Goal: Task Accomplishment & Management: Use online tool/utility

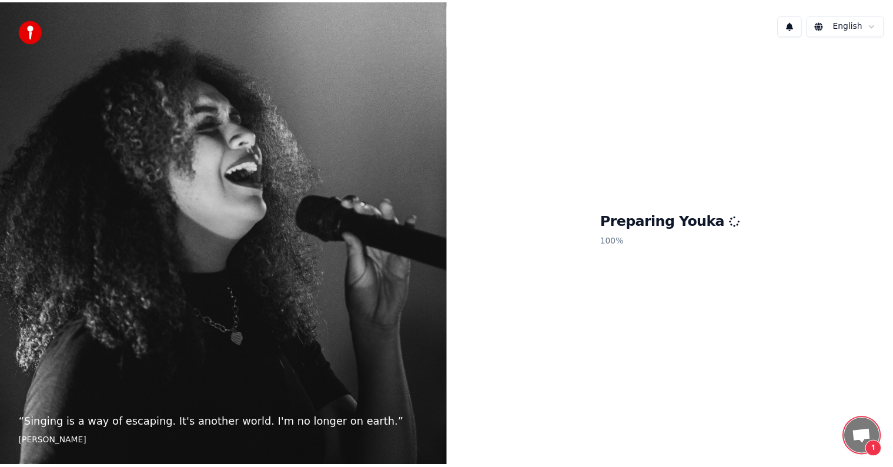
scroll to position [41, 0]
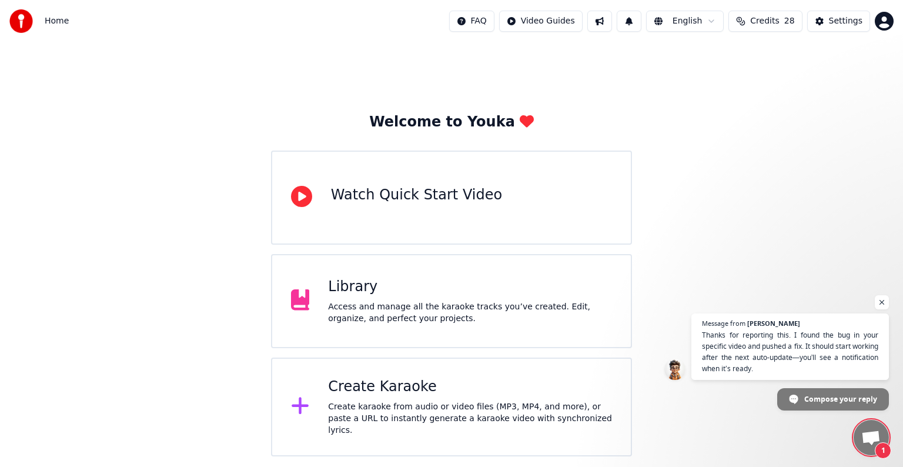
click at [704, 254] on div "Welcome to Youka Watch Quick Start Video Library Access and manage all the kara…" at bounding box center [451, 249] width 903 height 414
click at [393, 388] on div "Create Karaoke" at bounding box center [470, 387] width 284 height 19
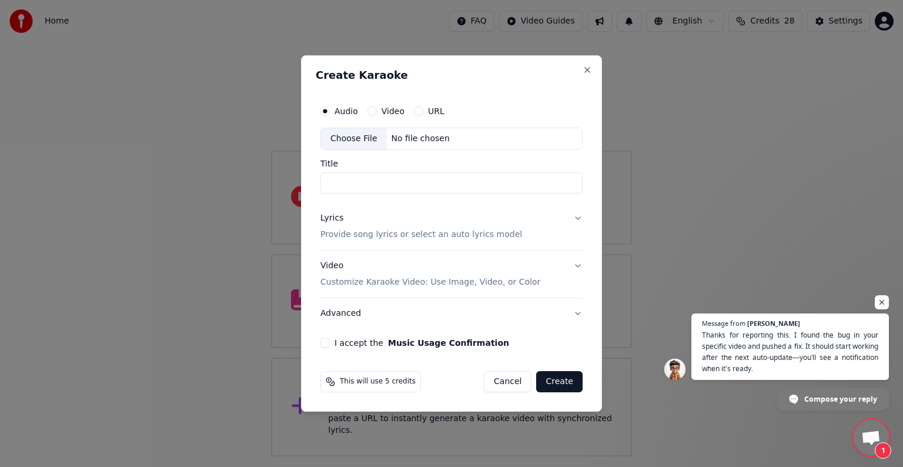
click at [361, 136] on div "Choose File" at bounding box center [354, 138] width 66 height 21
type input "**********"
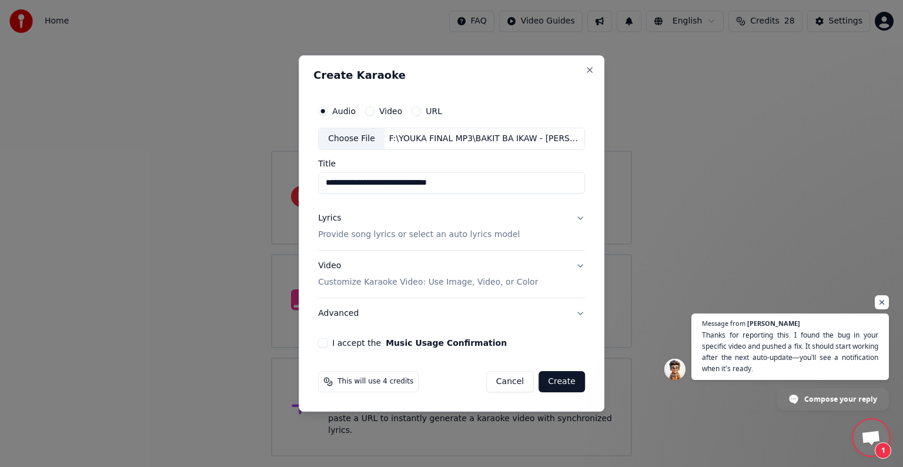
click at [511, 381] on button "Cancel" at bounding box center [510, 381] width 48 height 21
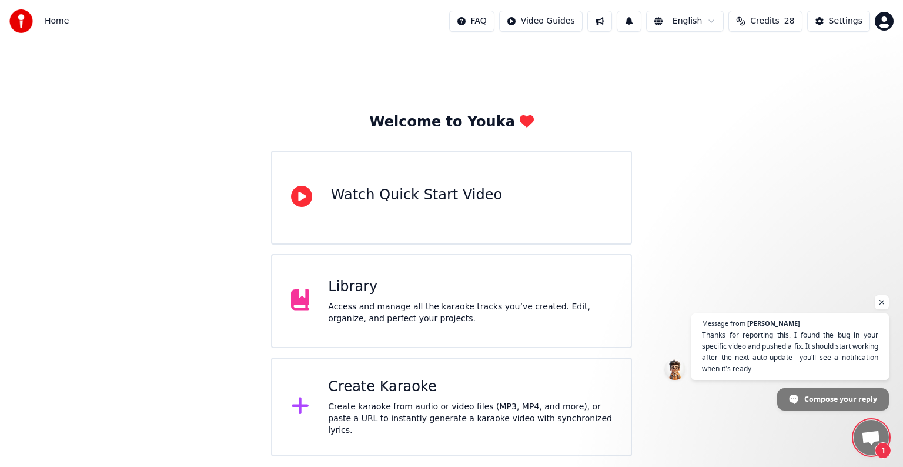
click at [422, 302] on div "Access and manage all the karaoke tracks you’ve created. Edit, organize, and pe…" at bounding box center [470, 313] width 284 height 24
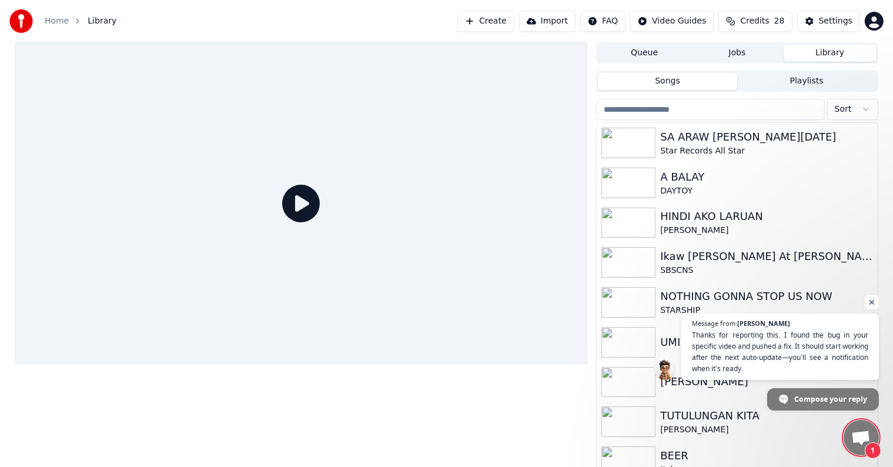
click at [873, 305] on span "Open chat" at bounding box center [872, 302] width 15 height 15
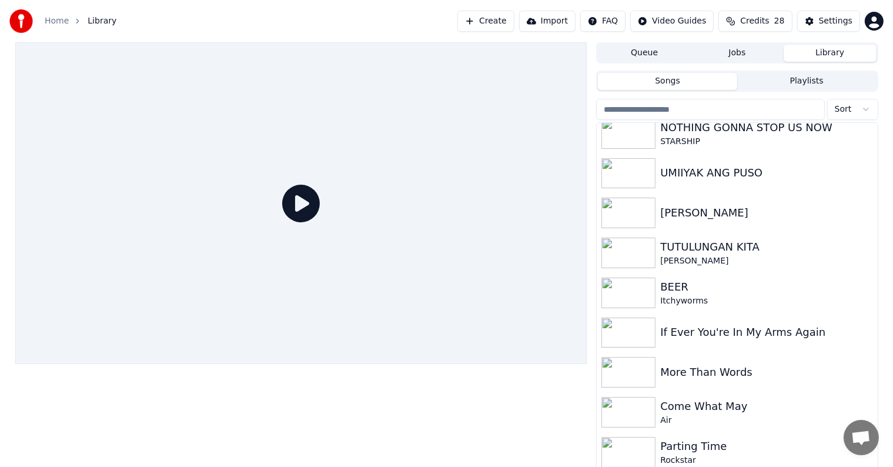
click at [513, 22] on button "Create" at bounding box center [486, 21] width 57 height 21
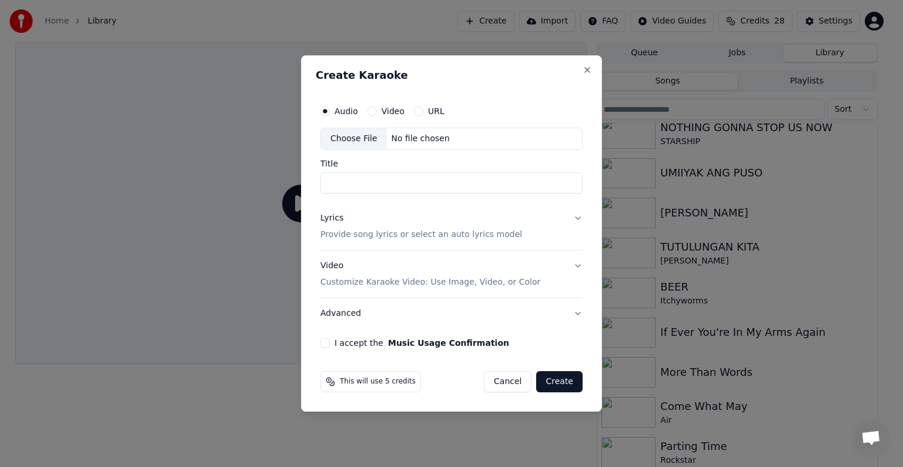
click at [346, 135] on div "Choose File" at bounding box center [354, 138] width 66 height 21
type input "**********"
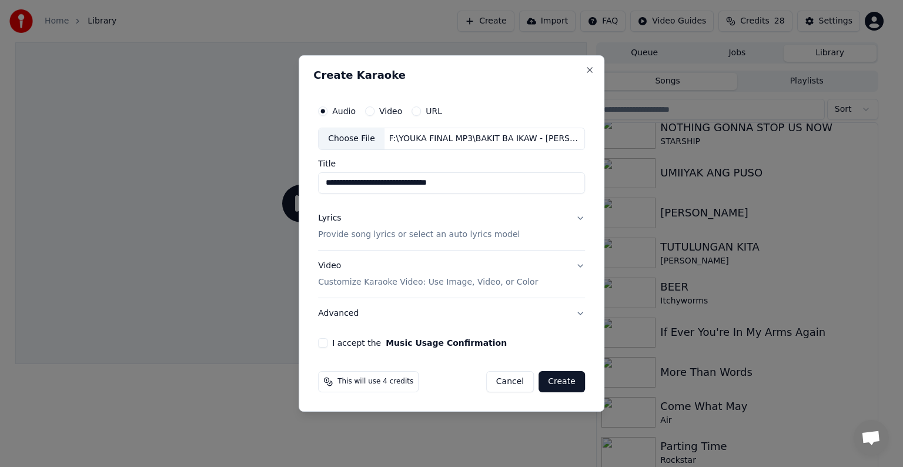
click at [353, 236] on p "Provide song lyrics or select an auto lyrics model" at bounding box center [419, 235] width 202 height 12
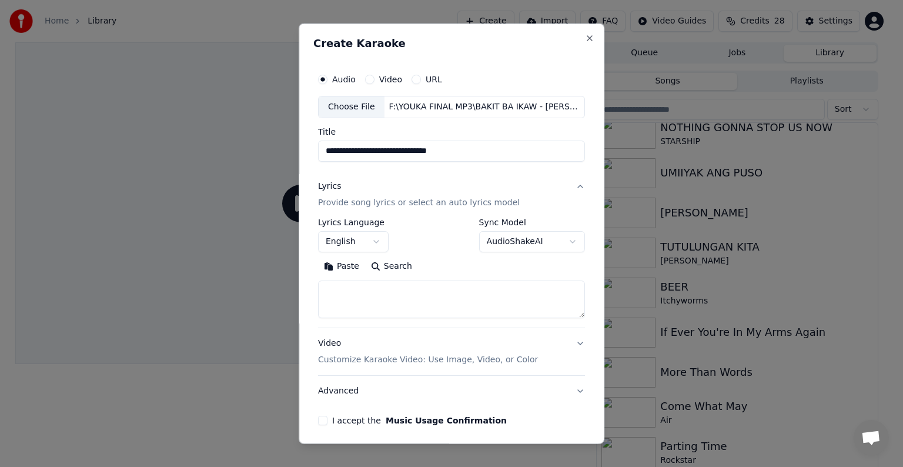
click at [335, 290] on textarea at bounding box center [451, 300] width 267 height 38
paste textarea "**********"
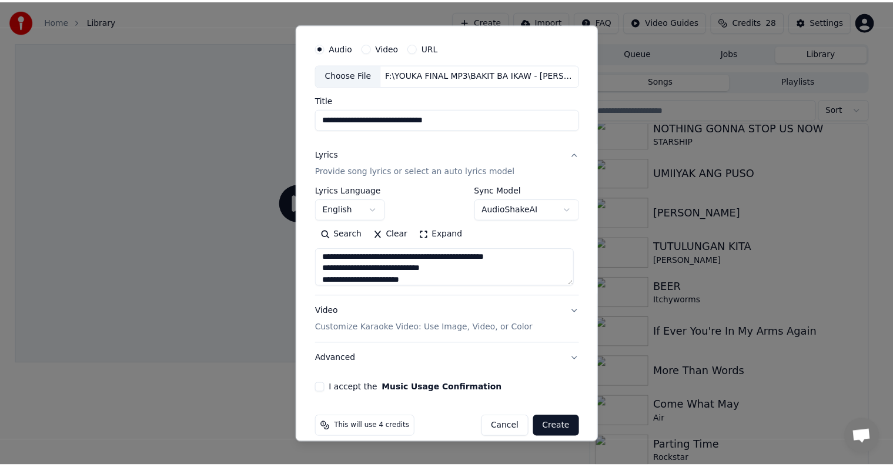
scroll to position [45, 0]
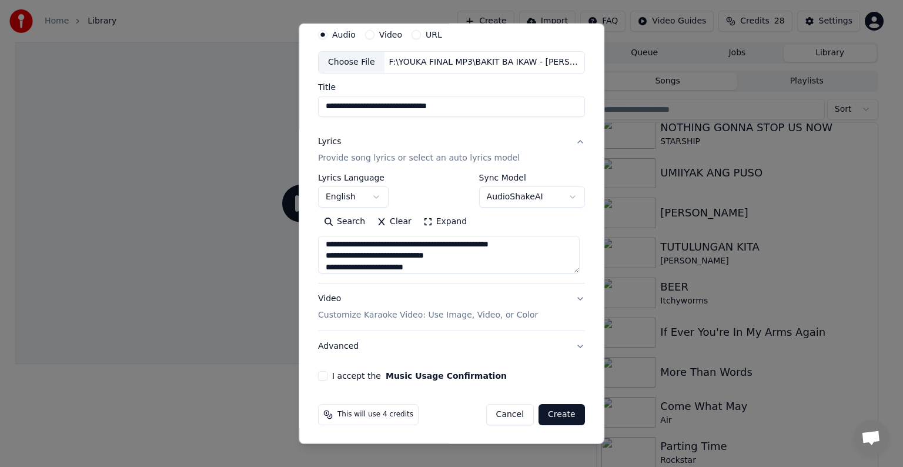
type textarea "**********"
click at [320, 375] on button "I accept the Music Usage Confirmation" at bounding box center [322, 375] width 9 height 9
click at [562, 413] on button "Create" at bounding box center [562, 414] width 46 height 21
select select "**"
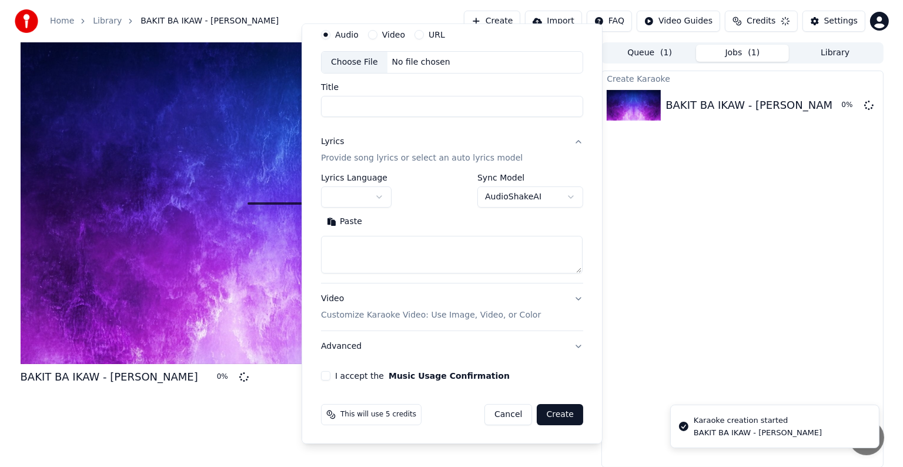
scroll to position [0, 0]
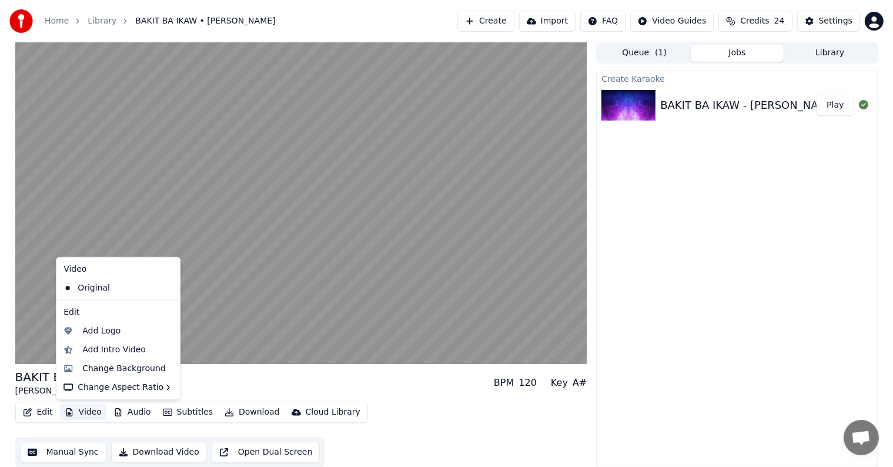
click at [78, 411] on button "Video" at bounding box center [83, 412] width 46 height 16
click at [105, 368] on div "Change Background" at bounding box center [124, 369] width 84 height 12
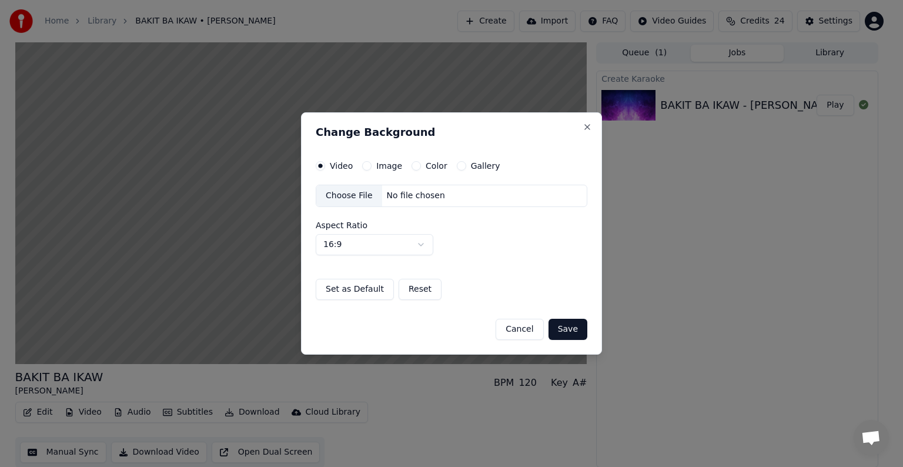
click at [339, 198] on div "Choose File" at bounding box center [349, 195] width 66 height 21
drag, startPoint x: 522, startPoint y: 331, endPoint x: 458, endPoint y: 328, distance: 64.2
click at [458, 328] on div "Cancel Save" at bounding box center [452, 324] width 272 height 31
click at [572, 332] on button "Save" at bounding box center [568, 329] width 39 height 21
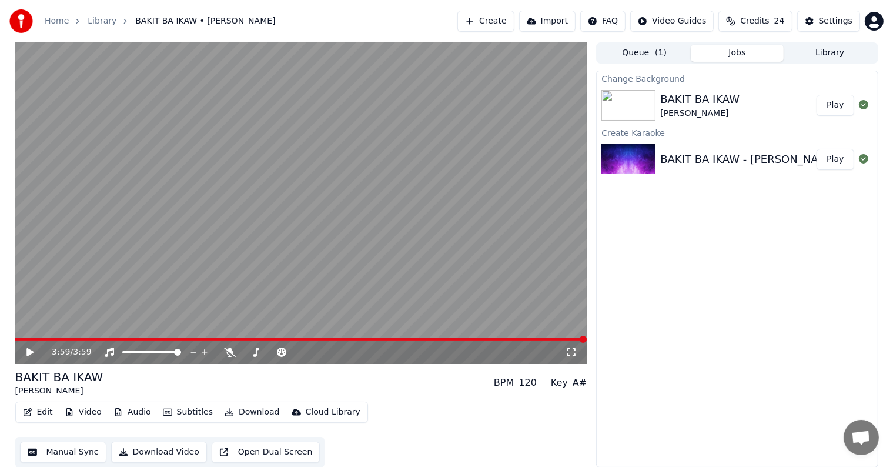
click at [828, 105] on button "Play" at bounding box center [835, 105] width 37 height 21
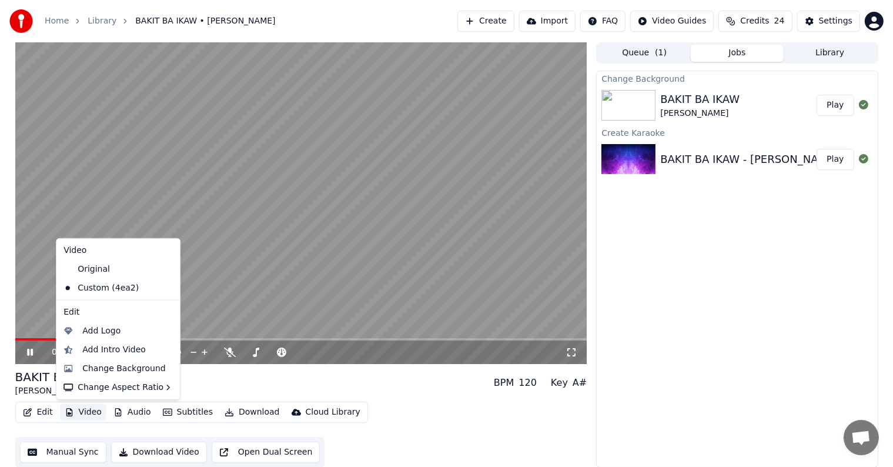
click at [94, 412] on button "Video" at bounding box center [83, 412] width 46 height 16
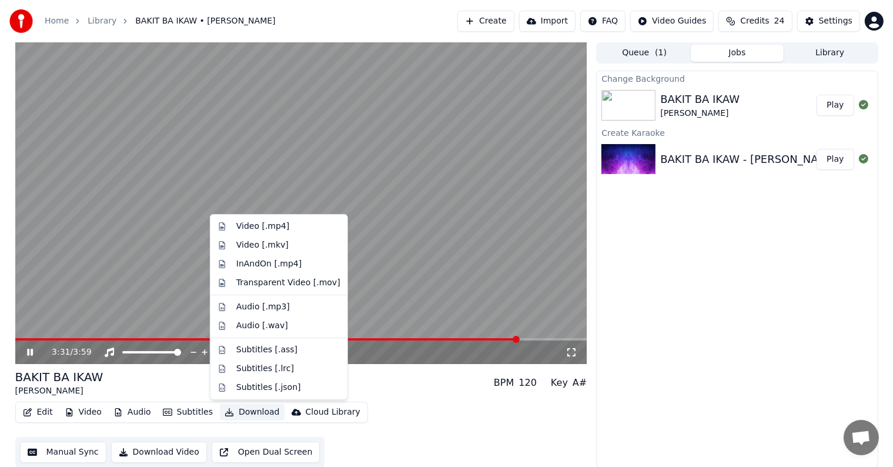
click at [249, 174] on video at bounding box center [301, 203] width 572 height 322
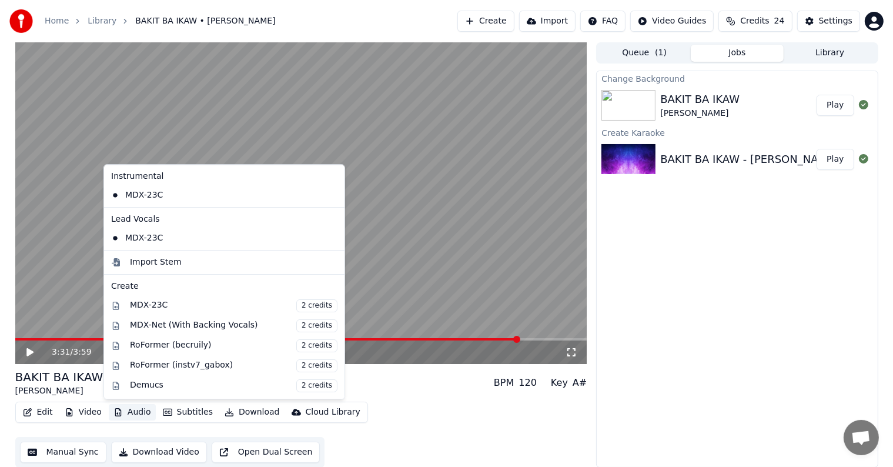
click at [134, 410] on button "Audio" at bounding box center [132, 412] width 47 height 16
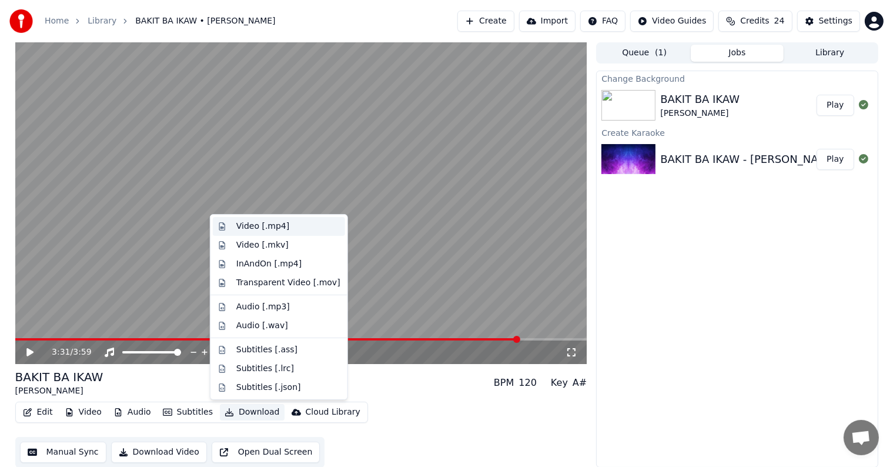
click at [247, 226] on div "Video [.mp4]" at bounding box center [262, 227] width 53 height 12
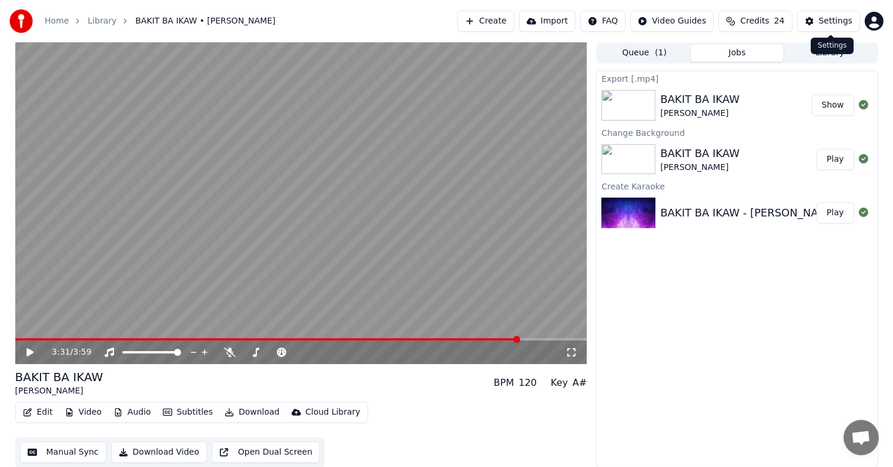
click at [822, 21] on div "Settings" at bounding box center [836, 21] width 34 height 12
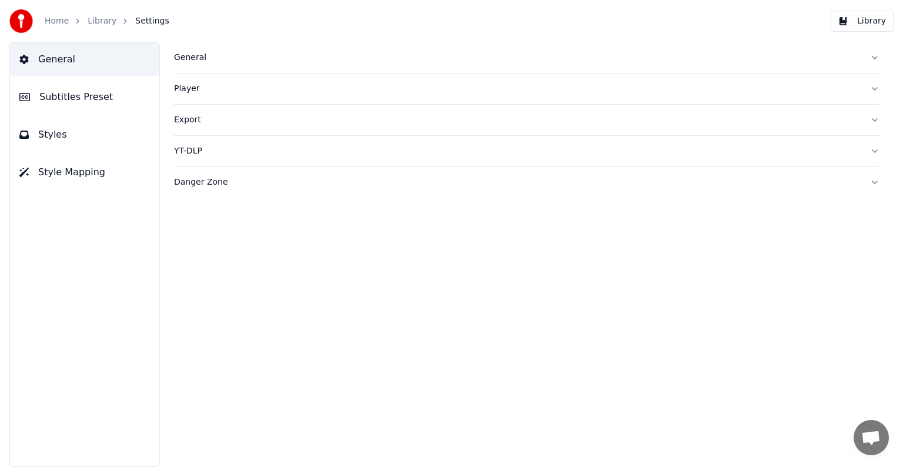
click at [873, 116] on button "Export" at bounding box center [527, 120] width 706 height 31
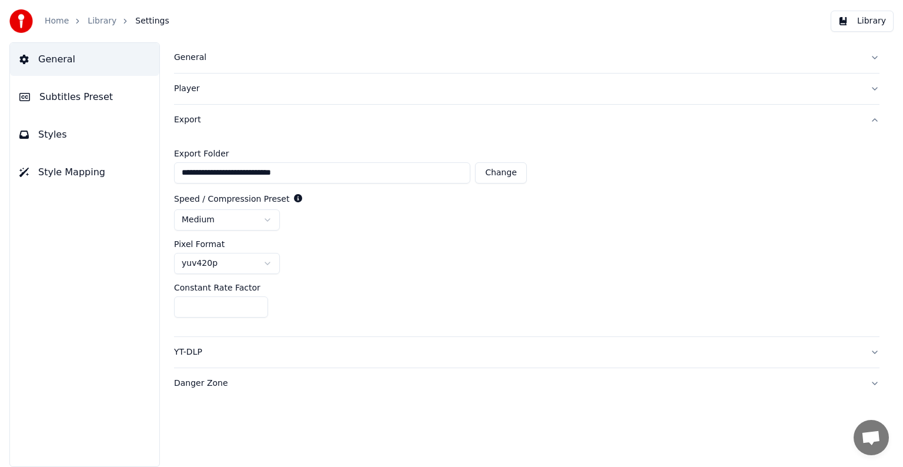
click at [505, 174] on button "Change" at bounding box center [501, 172] width 52 height 21
type input "**********"
click at [94, 22] on link "Library" at bounding box center [102, 21] width 29 height 12
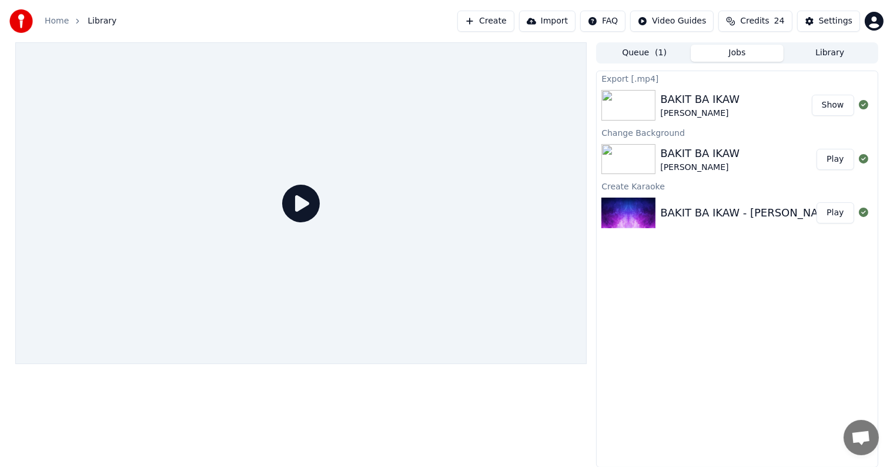
click at [826, 105] on button "Show" at bounding box center [833, 105] width 42 height 21
click at [838, 18] on div "Settings" at bounding box center [836, 21] width 34 height 12
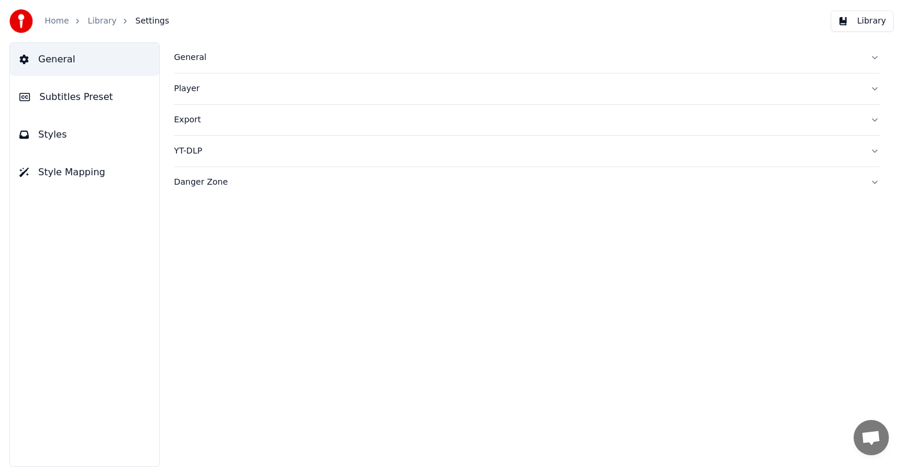
click at [871, 118] on button "Export" at bounding box center [527, 120] width 706 height 31
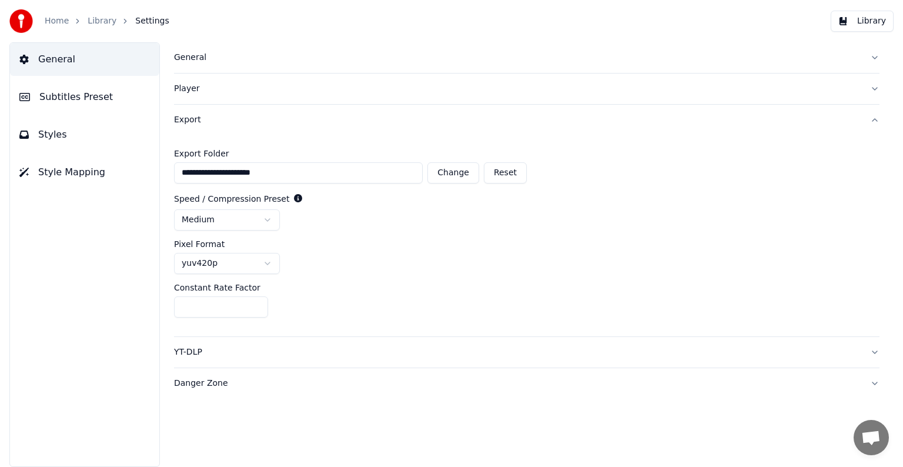
click at [875, 382] on button "Danger Zone" at bounding box center [527, 383] width 706 height 31
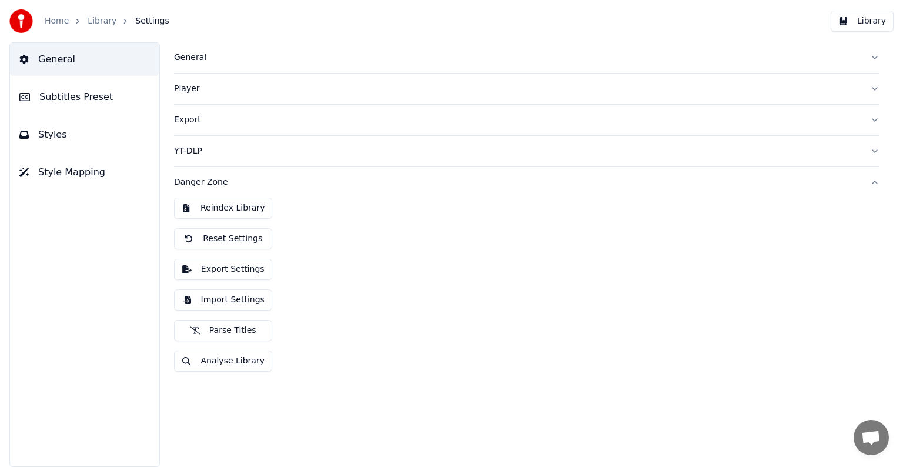
click at [235, 269] on button "Export Settings" at bounding box center [223, 269] width 98 height 21
click at [229, 203] on button "Reindex Library" at bounding box center [223, 208] width 98 height 21
click at [229, 204] on button "Reindex Library" at bounding box center [223, 208] width 98 height 21
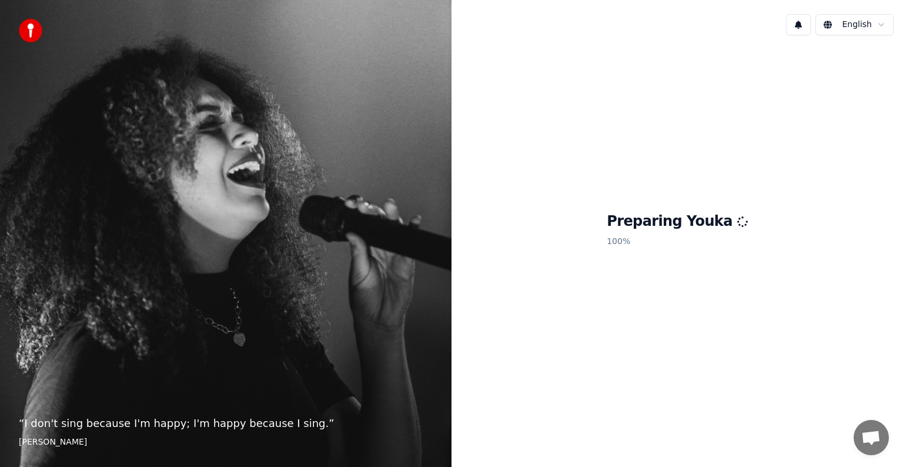
scroll to position [41, 0]
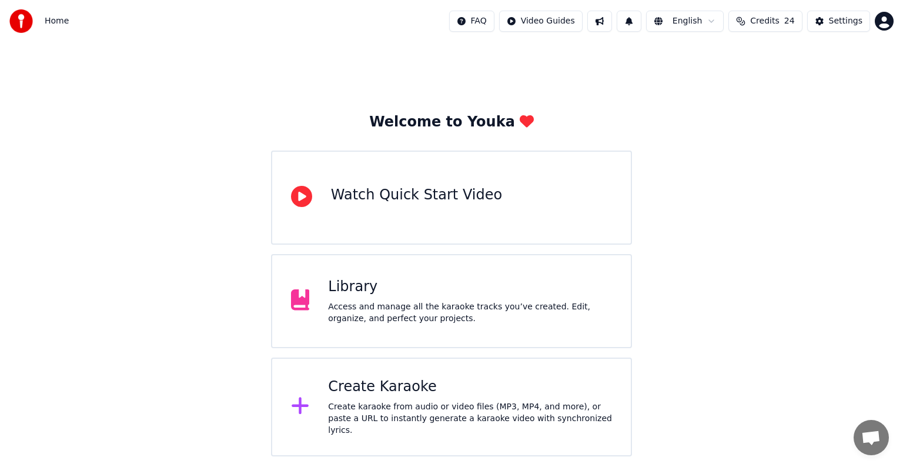
click at [395, 280] on div "Library" at bounding box center [470, 287] width 284 height 19
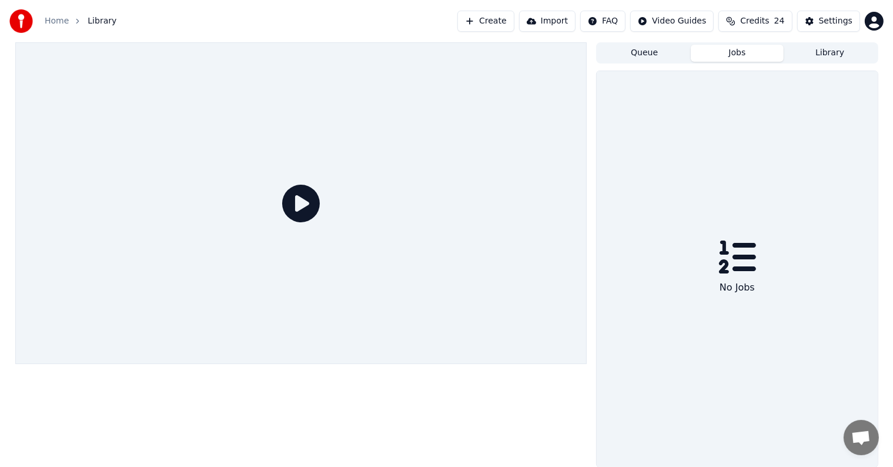
click at [731, 51] on button "Jobs" at bounding box center [737, 53] width 93 height 17
click at [653, 54] on button "Queue" at bounding box center [644, 53] width 93 height 17
click at [722, 51] on button "Jobs" at bounding box center [737, 53] width 93 height 17
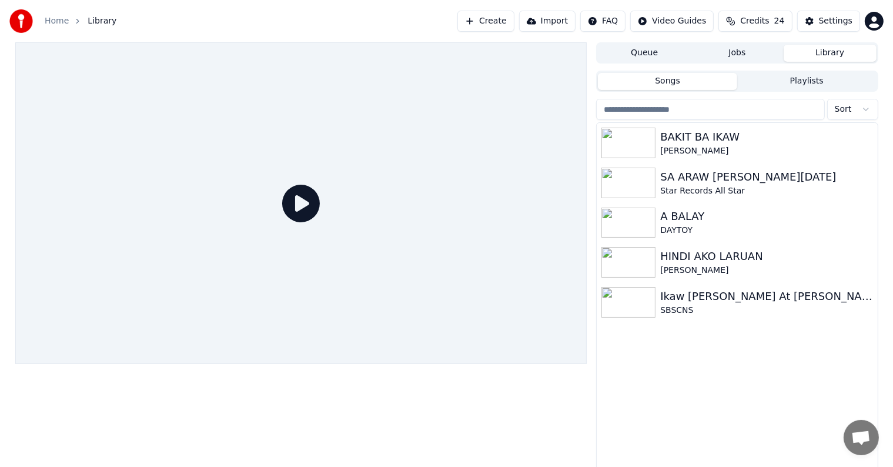
click at [836, 56] on button "Library" at bounding box center [830, 53] width 93 height 17
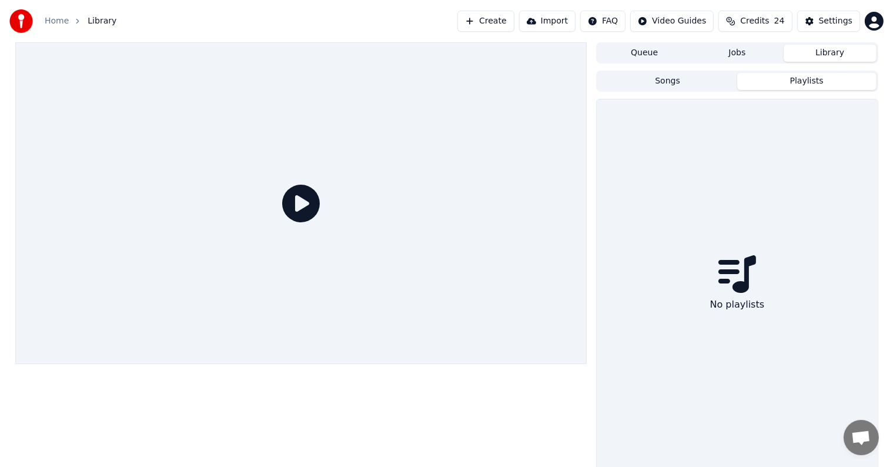
click at [767, 75] on button "Playlists" at bounding box center [807, 81] width 139 height 17
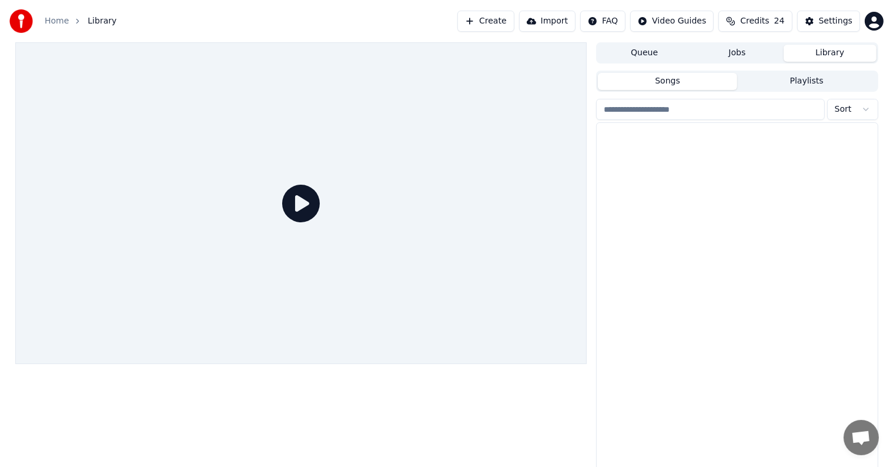
click at [675, 79] on button "Songs" at bounding box center [667, 81] width 139 height 17
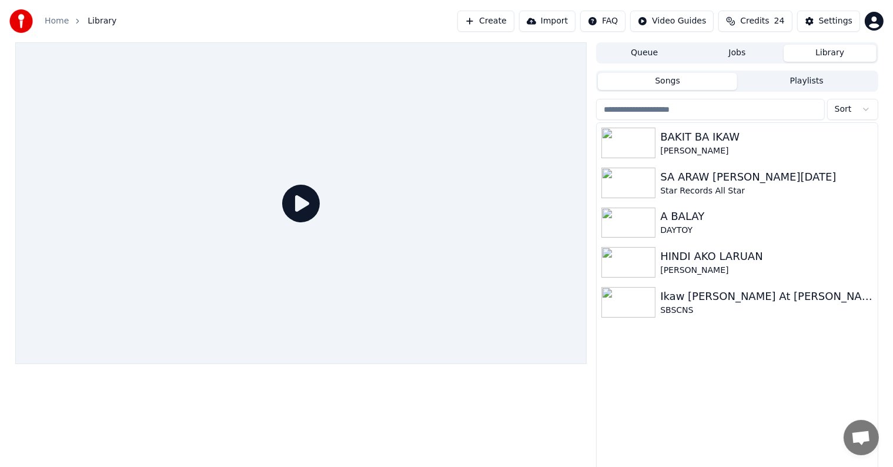
click at [554, 25] on button "Import" at bounding box center [547, 21] width 56 height 21
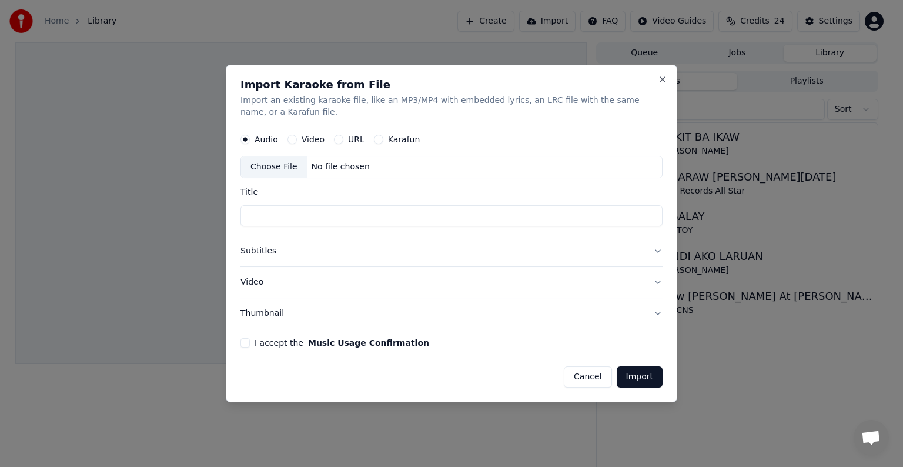
click at [274, 165] on div "Choose File" at bounding box center [274, 166] width 66 height 21
click at [660, 80] on button "Close" at bounding box center [662, 79] width 9 height 9
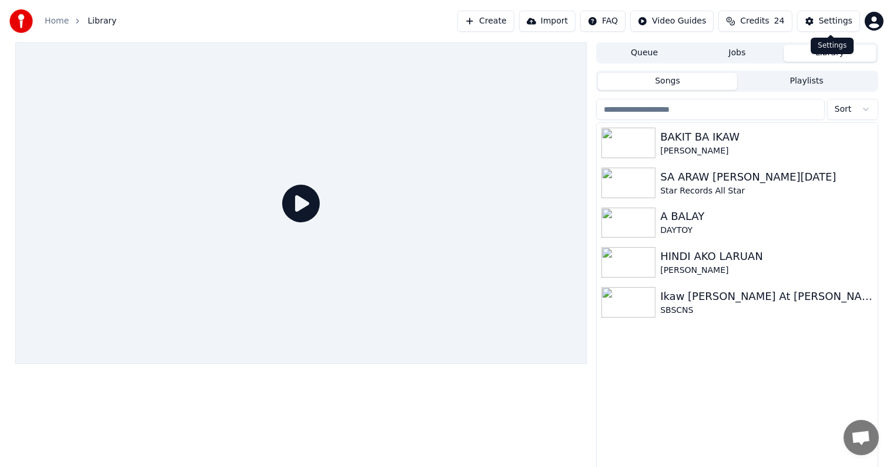
click at [848, 22] on div "Settings" at bounding box center [836, 21] width 34 height 12
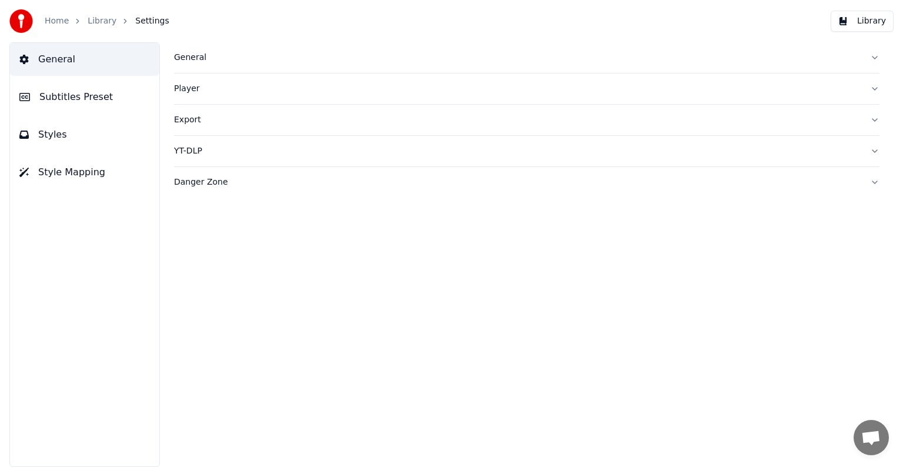
click at [192, 59] on div "General" at bounding box center [517, 58] width 687 height 12
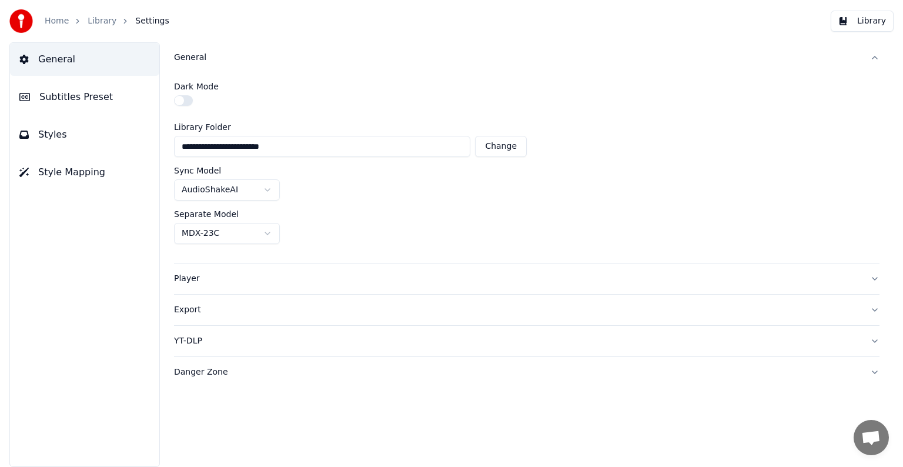
click at [496, 150] on button "Change" at bounding box center [501, 146] width 52 height 21
type input "**********"
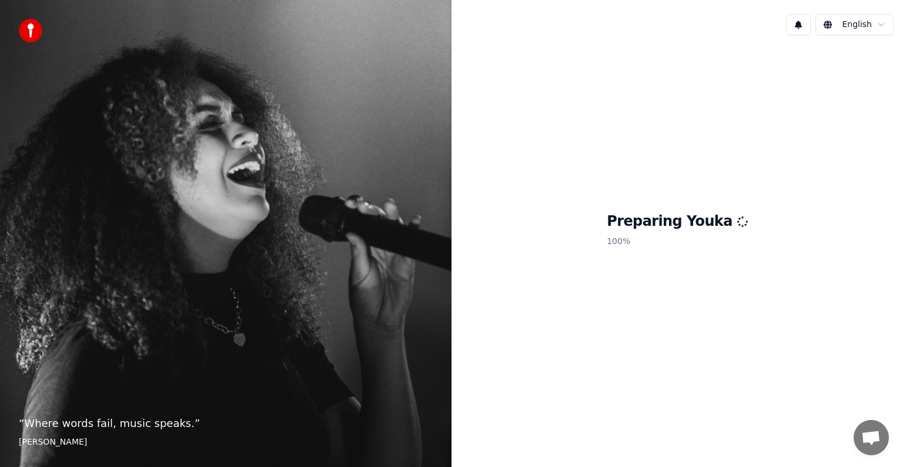
scroll to position [41, 0]
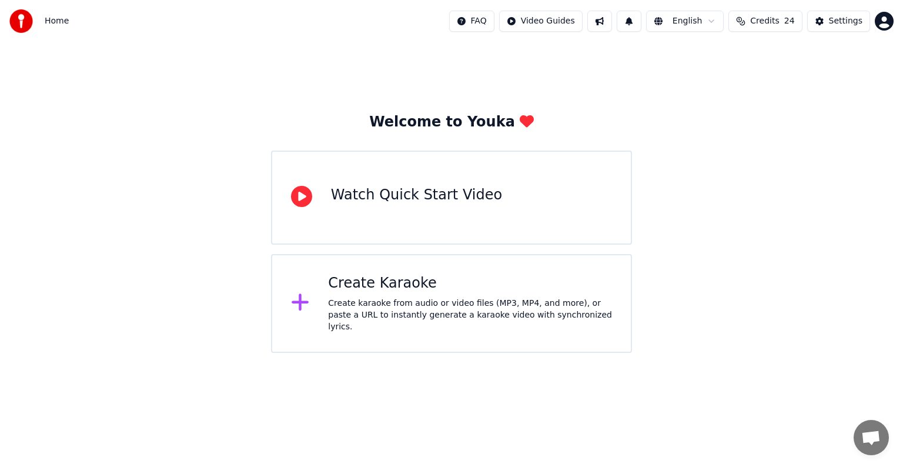
click at [409, 286] on div "Create Karaoke" at bounding box center [470, 283] width 284 height 19
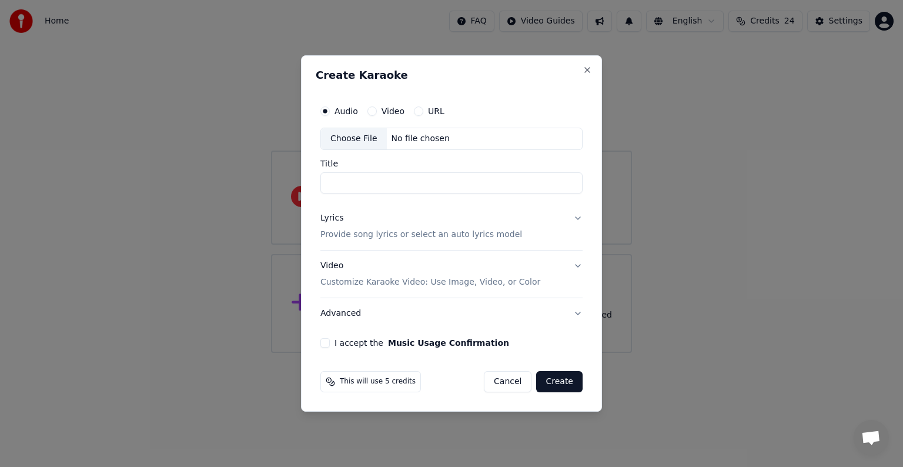
click at [336, 138] on div "Choose File" at bounding box center [354, 138] width 66 height 21
type input "**********"
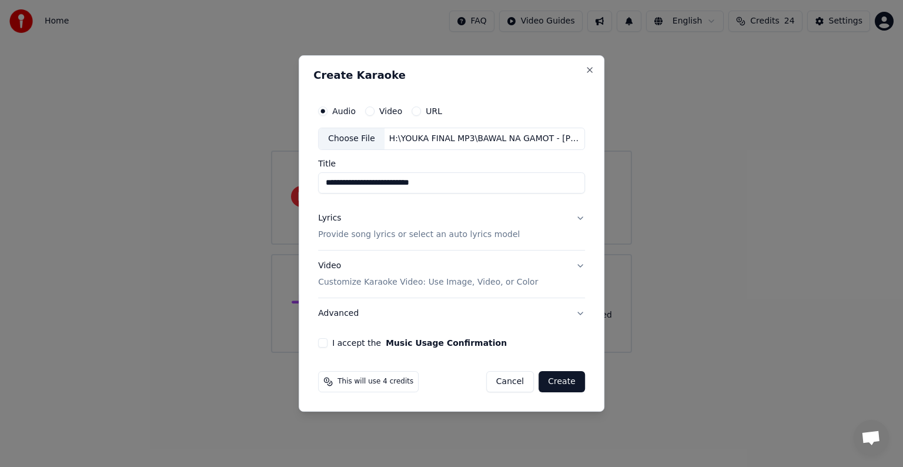
click at [386, 234] on p "Provide song lyrics or select an auto lyrics model" at bounding box center [419, 235] width 202 height 12
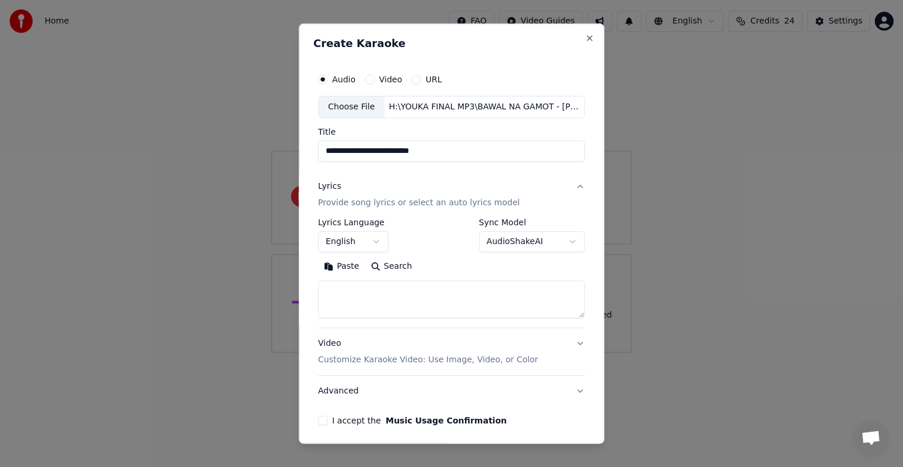
click at [334, 303] on textarea at bounding box center [451, 300] width 267 height 38
paste textarea "**********"
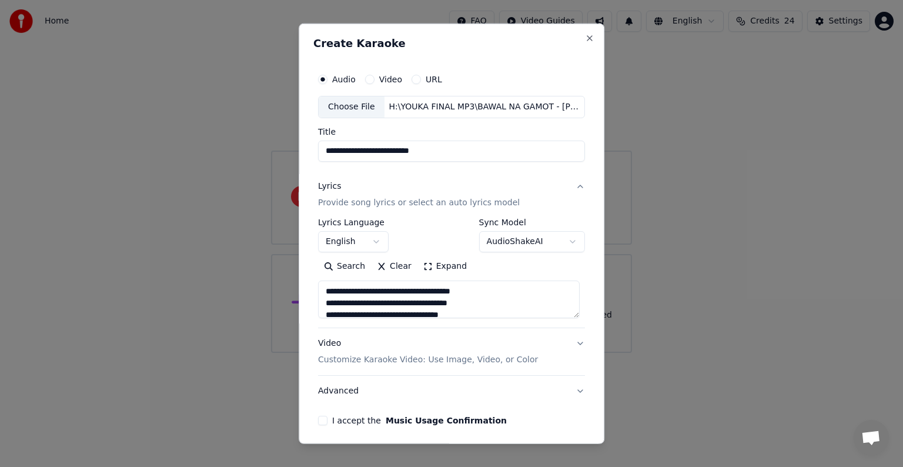
scroll to position [320, 0]
type textarea "**********"
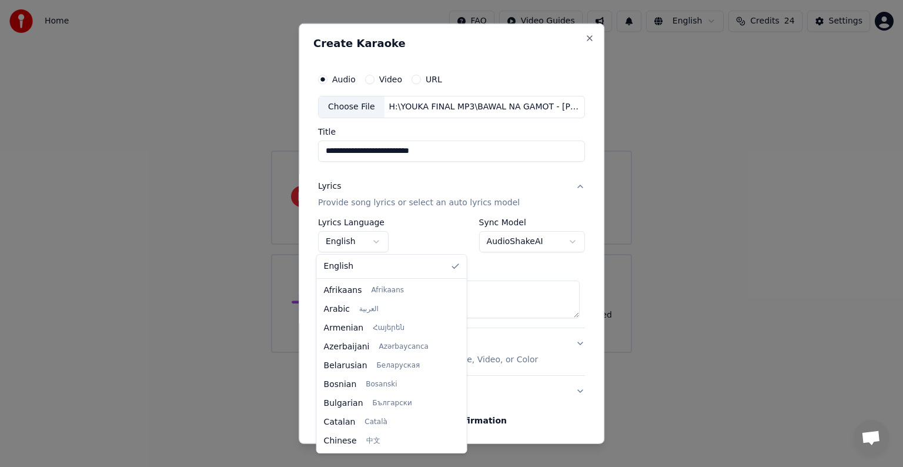
click at [372, 241] on body "**********" at bounding box center [451, 176] width 903 height 353
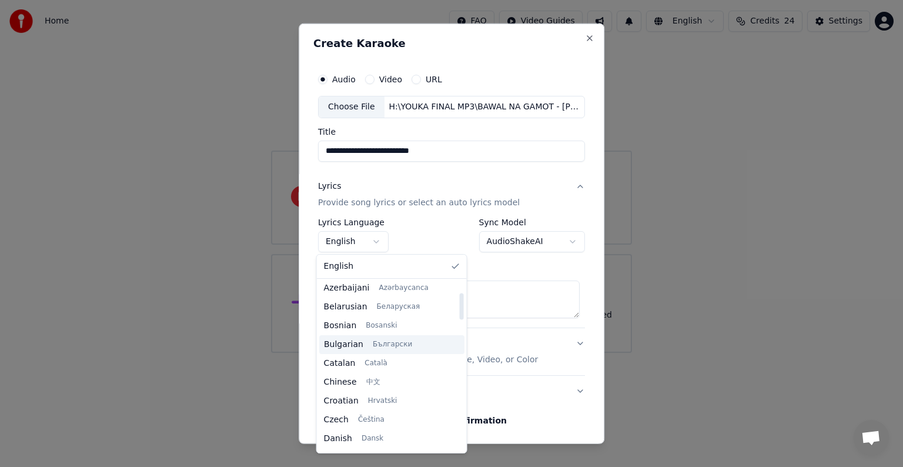
scroll to position [118, 0]
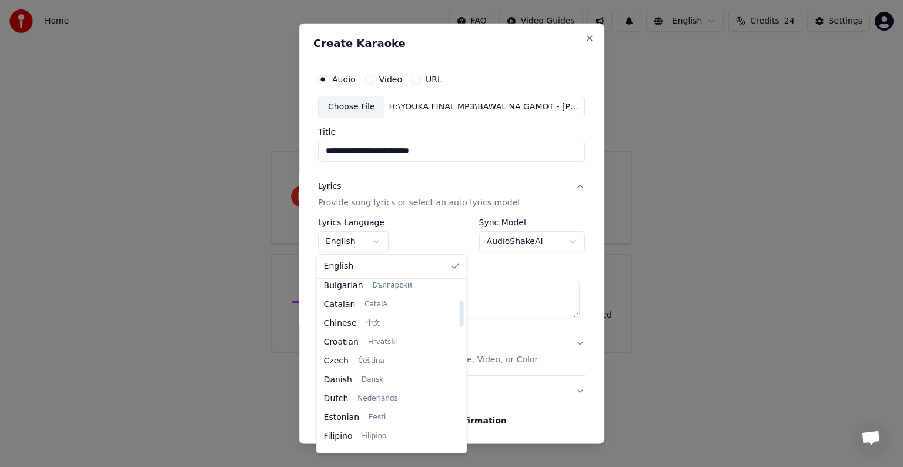
select select "**"
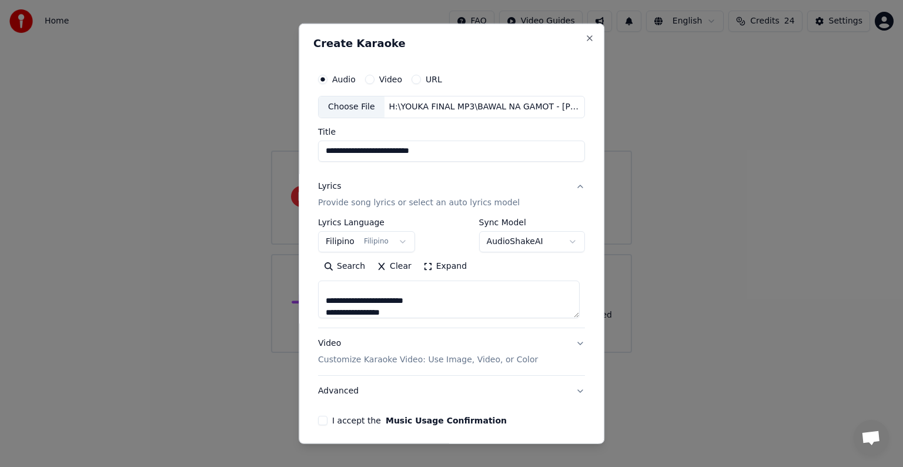
click at [322, 419] on button "I accept the Music Usage Confirmation" at bounding box center [322, 420] width 9 height 9
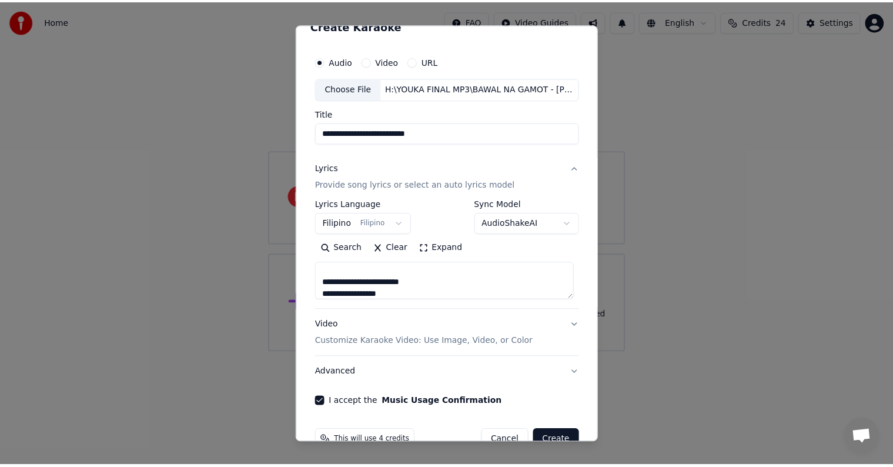
scroll to position [45, 0]
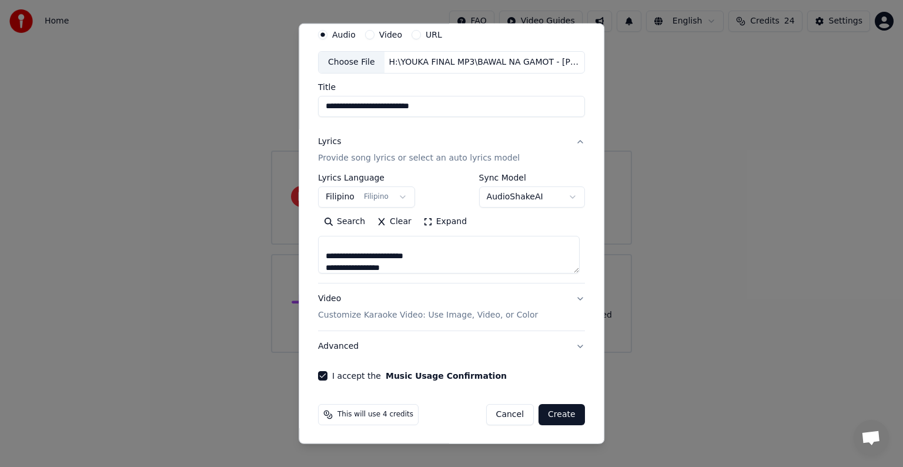
click at [548, 413] on button "Create" at bounding box center [562, 414] width 46 height 21
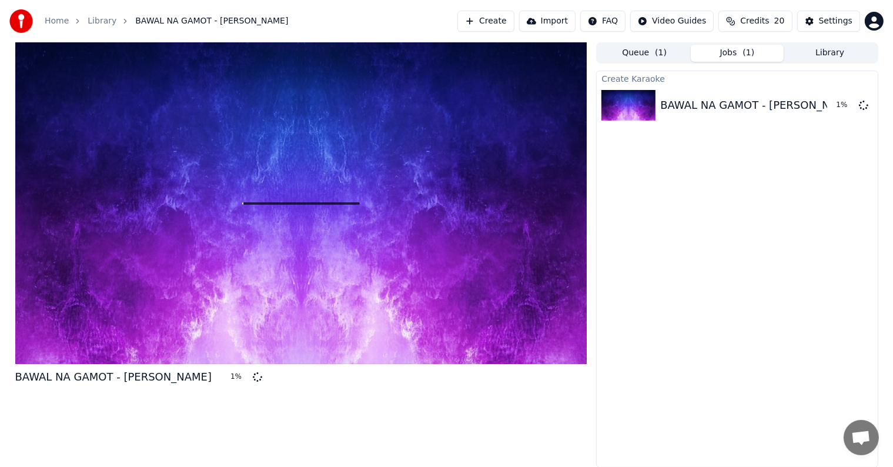
click at [811, 53] on button "Library" at bounding box center [830, 53] width 93 height 17
click at [753, 52] on button "Jobs ( 1 )" at bounding box center [737, 53] width 93 height 17
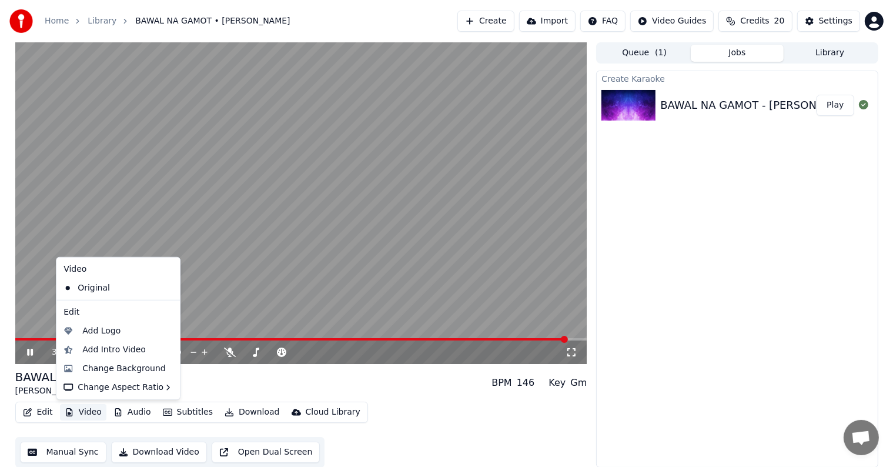
click at [84, 414] on button "Video" at bounding box center [83, 412] width 46 height 16
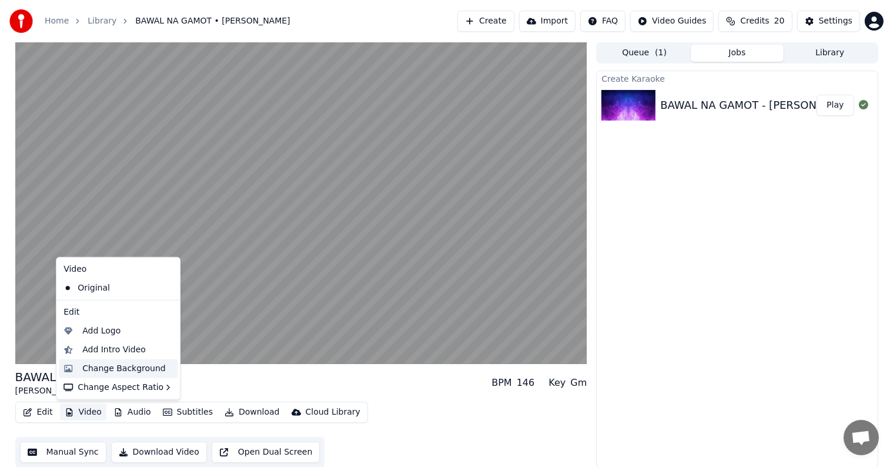
click at [88, 369] on div "Change Background" at bounding box center [124, 369] width 84 height 12
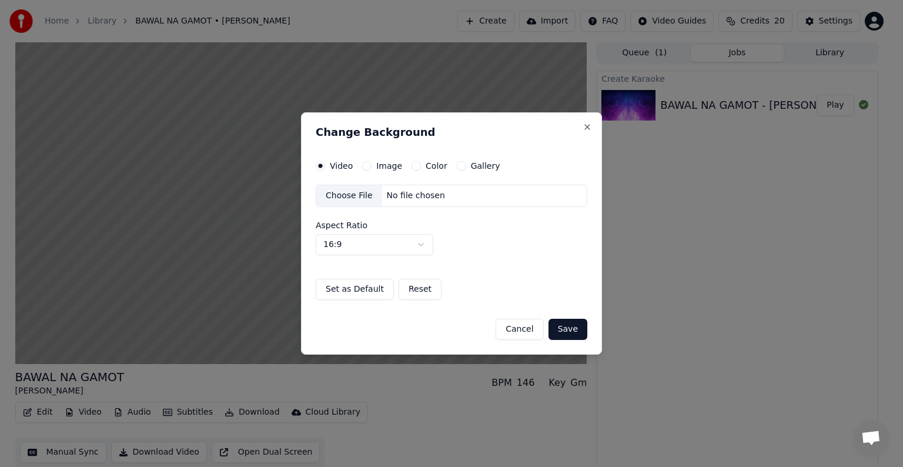
click at [343, 195] on div "Choose File" at bounding box center [349, 195] width 66 height 21
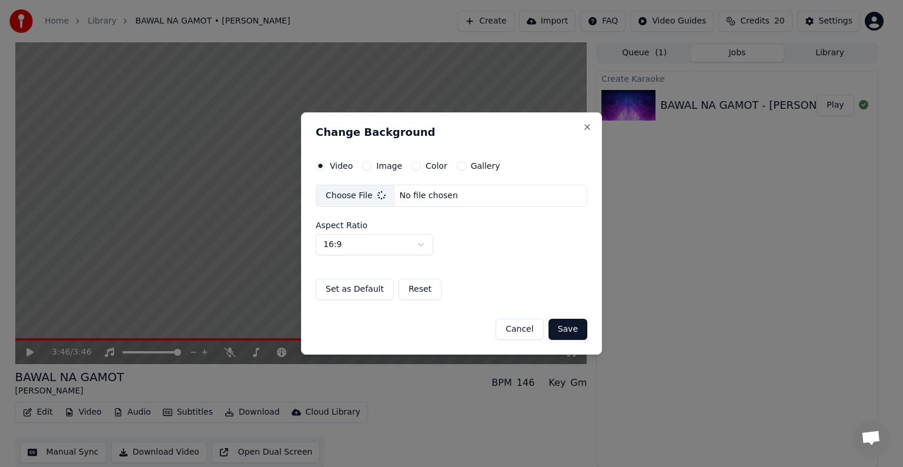
drag, startPoint x: 565, startPoint y: 333, endPoint x: 504, endPoint y: 347, distance: 62.1
click at [512, 347] on div "Change Background Video Image Color Gallery Choose File No file chosen Aspect R…" at bounding box center [451, 233] width 301 height 242
click at [567, 329] on button "Save" at bounding box center [568, 329] width 39 height 21
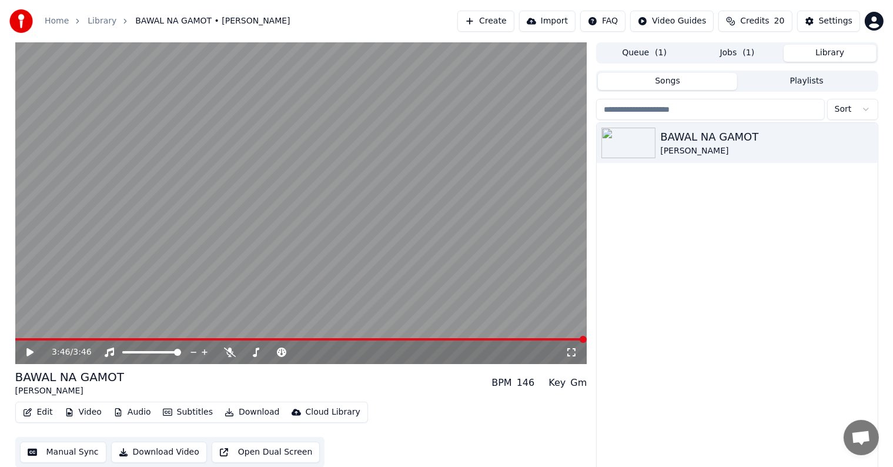
click at [814, 52] on button "Library" at bounding box center [830, 53] width 93 height 17
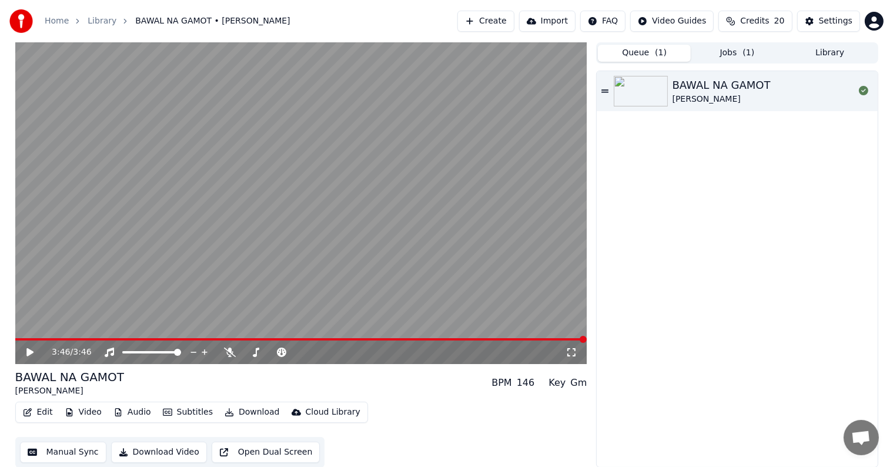
click at [629, 52] on button "Queue ( 1 )" at bounding box center [644, 53] width 93 height 17
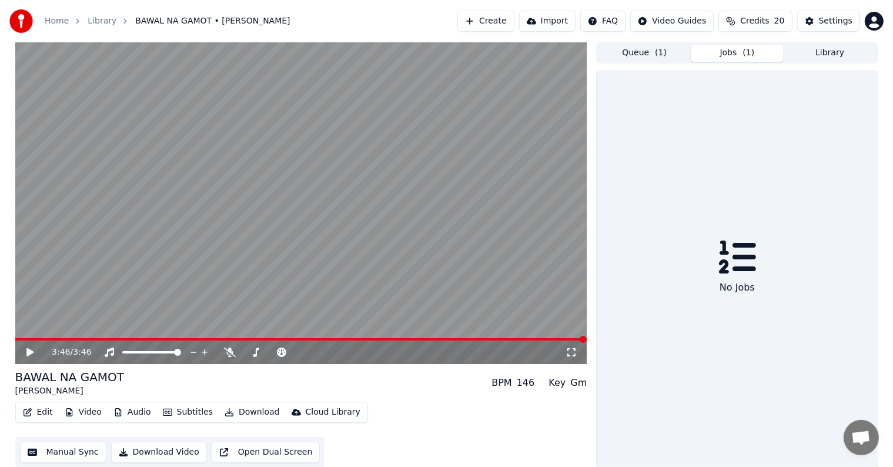
click at [729, 54] on button "Jobs ( 1 )" at bounding box center [737, 53] width 93 height 17
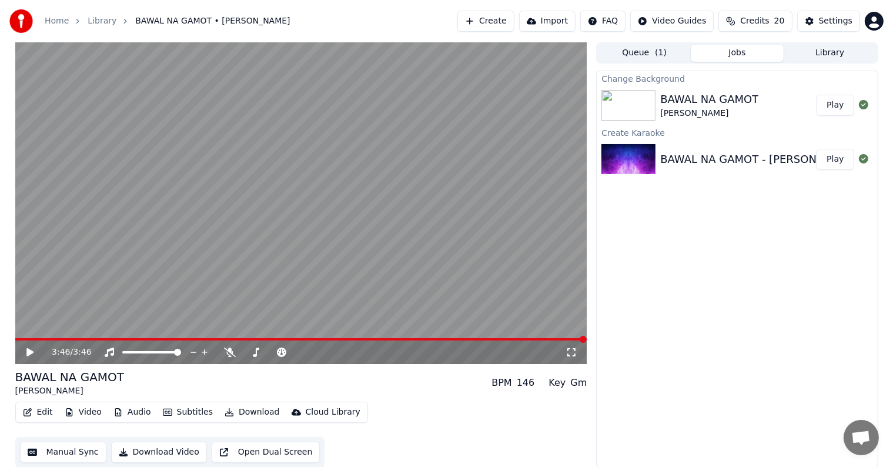
click at [827, 104] on button "Play" at bounding box center [835, 105] width 37 height 21
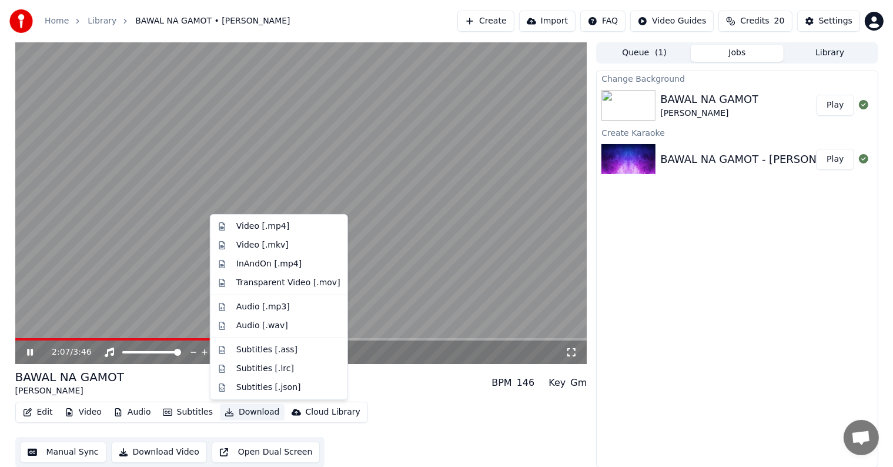
click at [232, 412] on button "Download" at bounding box center [252, 412] width 65 height 16
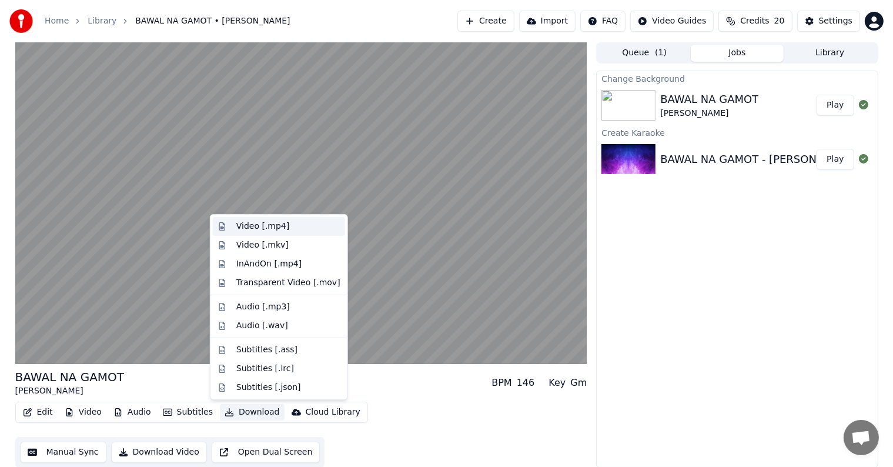
click at [255, 226] on div "Video [.mp4]" at bounding box center [262, 227] width 53 height 12
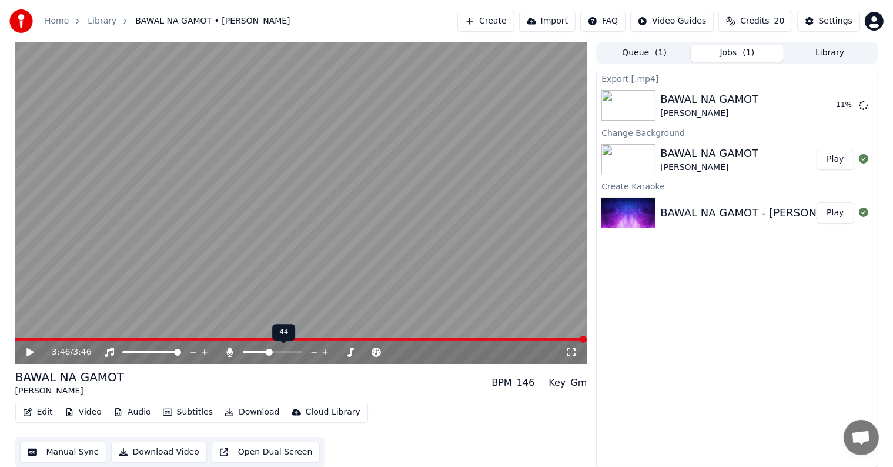
click at [268, 355] on span at bounding box center [269, 352] width 7 height 7
click at [30, 346] on div "3:46 / 3:46" at bounding box center [301, 352] width 563 height 12
click at [73, 338] on video at bounding box center [301, 203] width 572 height 322
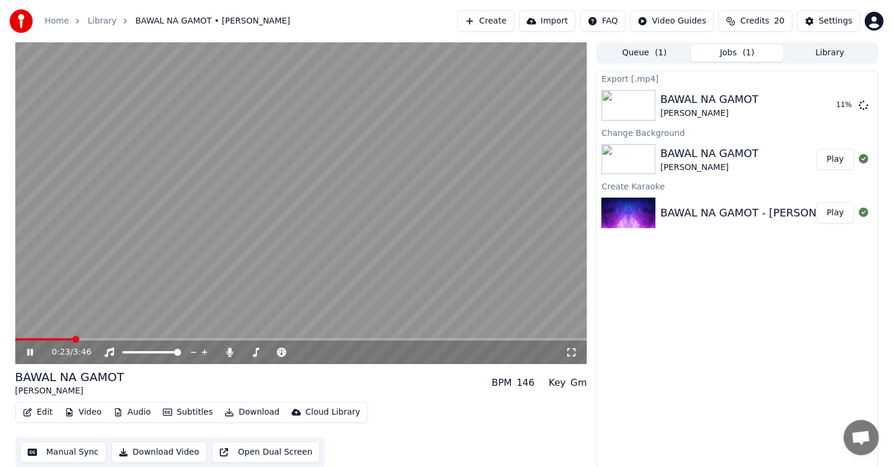
click at [73, 341] on span at bounding box center [301, 339] width 572 height 2
click at [118, 339] on span at bounding box center [301, 339] width 572 height 2
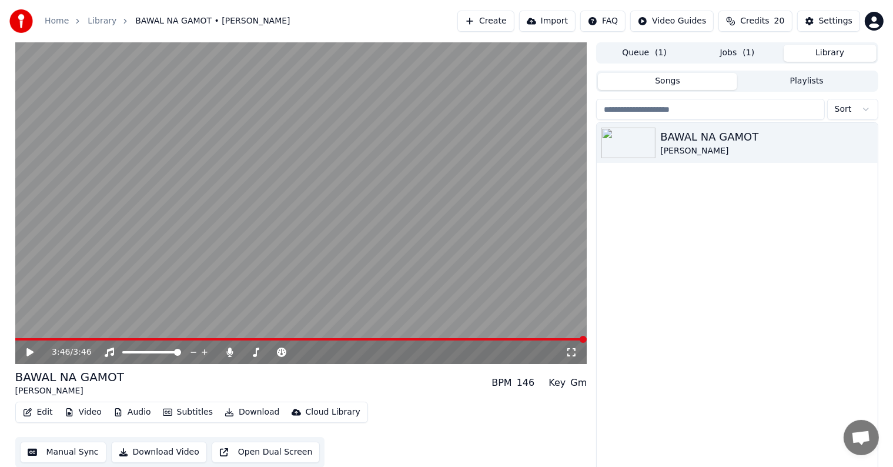
click at [813, 52] on button "Library" at bounding box center [830, 53] width 93 height 17
click at [733, 53] on button "Jobs ( 1 )" at bounding box center [737, 53] width 93 height 17
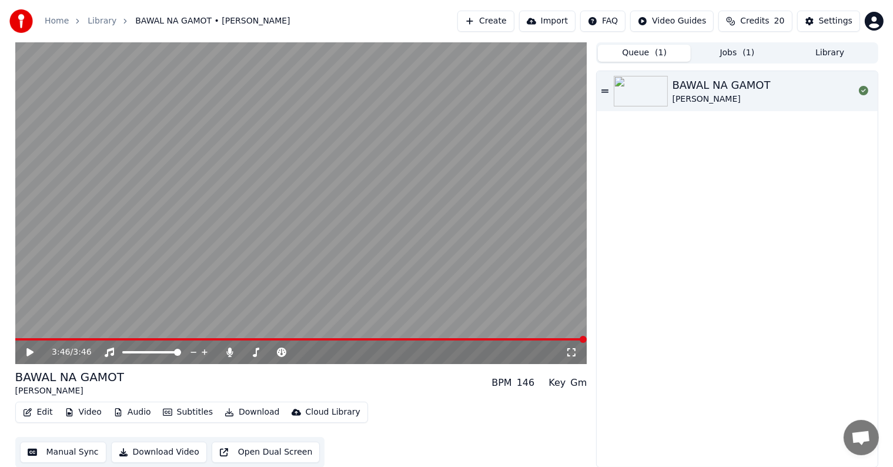
click at [638, 49] on button "Queue ( 1 )" at bounding box center [644, 53] width 93 height 17
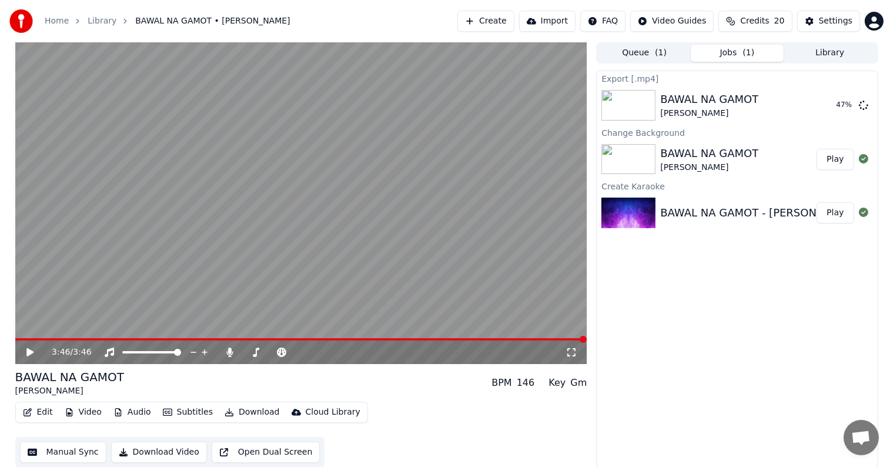
click at [733, 54] on button "Jobs ( 1 )" at bounding box center [737, 53] width 93 height 17
click at [839, 106] on button "Show" at bounding box center [833, 105] width 42 height 21
click at [56, 23] on link "Home" at bounding box center [57, 21] width 24 height 12
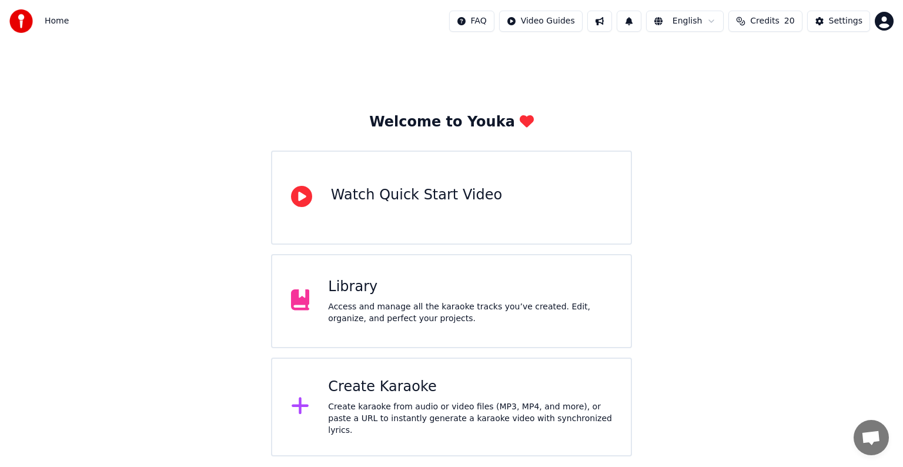
click at [406, 311] on div "Access and manage all the karaoke tracks you’ve created. Edit, organize, and pe…" at bounding box center [470, 313] width 284 height 24
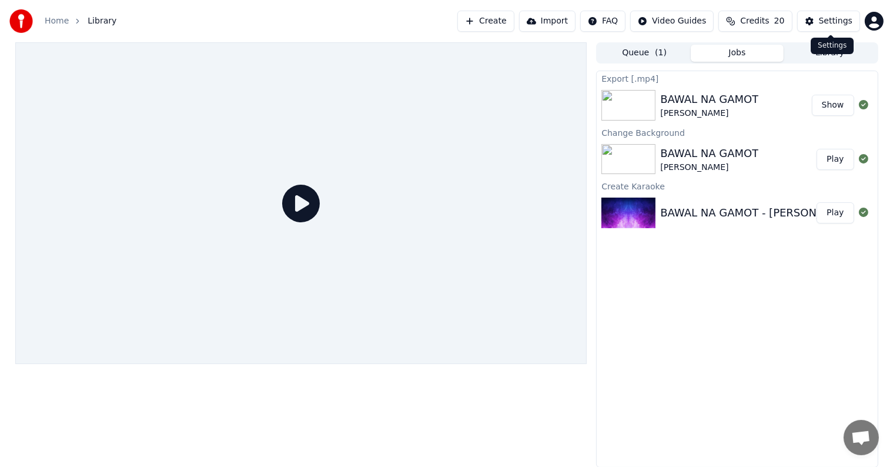
click at [822, 20] on div "Settings" at bounding box center [836, 21] width 34 height 12
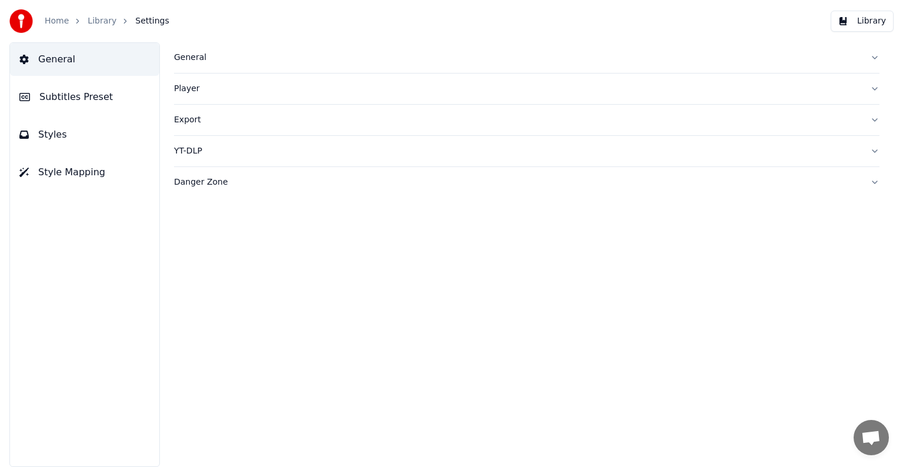
click at [188, 59] on div "General" at bounding box center [517, 58] width 687 height 12
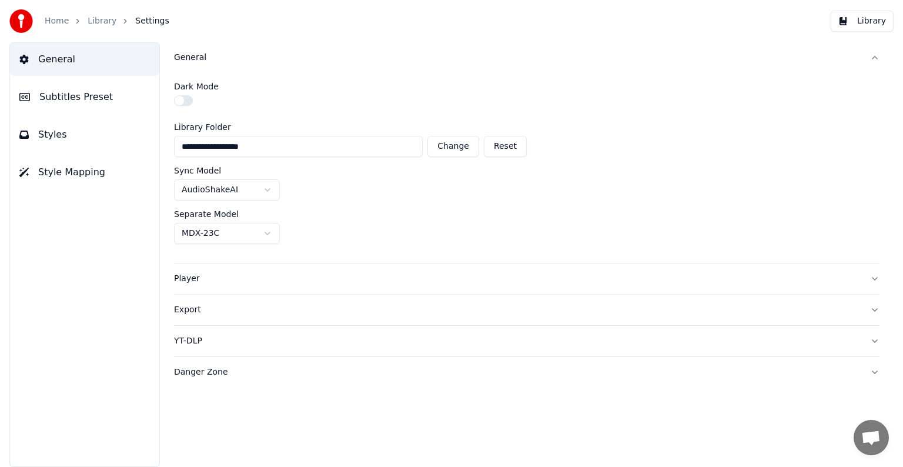
click at [188, 59] on div "General" at bounding box center [517, 58] width 687 height 12
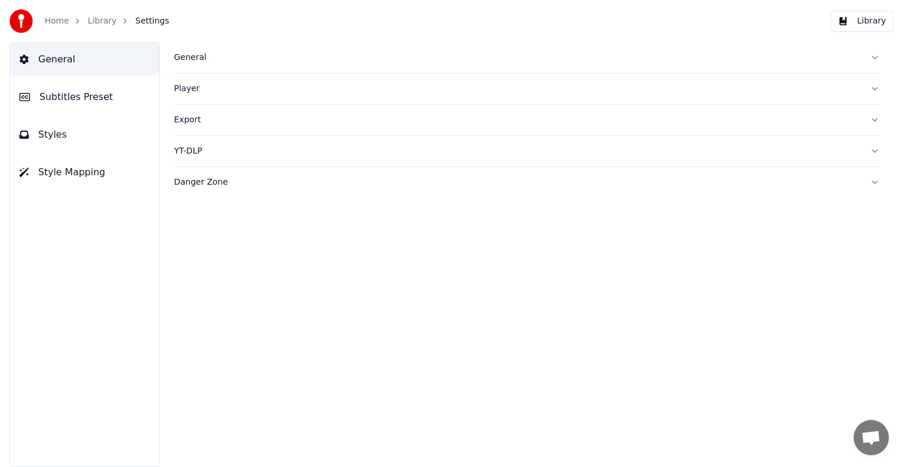
click at [192, 92] on div "Player" at bounding box center [517, 89] width 687 height 12
click at [187, 121] on div "Export" at bounding box center [517, 120] width 687 height 12
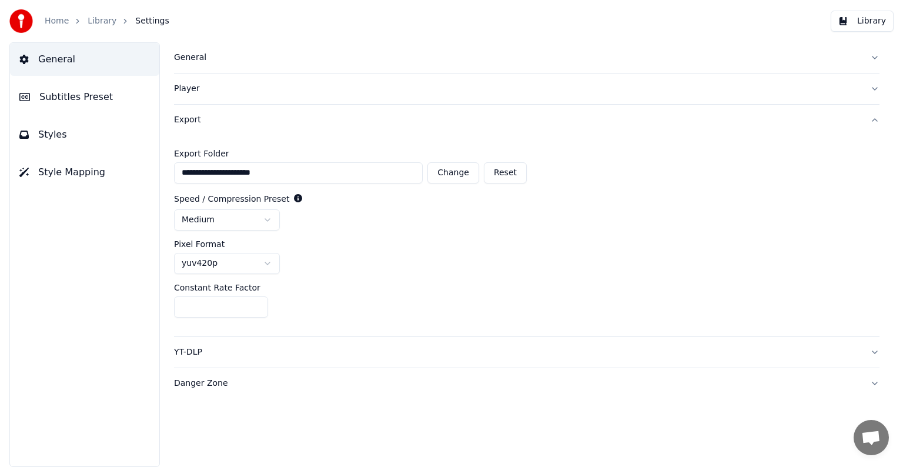
click at [187, 121] on div "Export" at bounding box center [517, 120] width 687 height 12
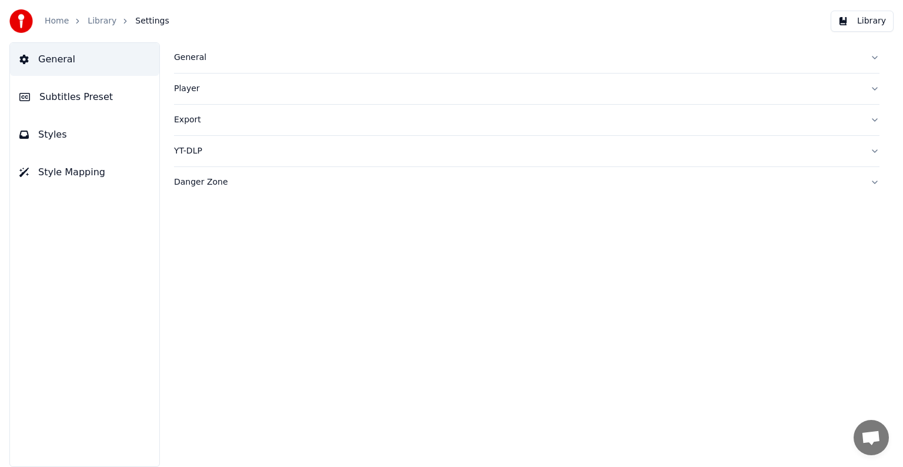
click at [108, 24] on link "Library" at bounding box center [102, 21] width 29 height 12
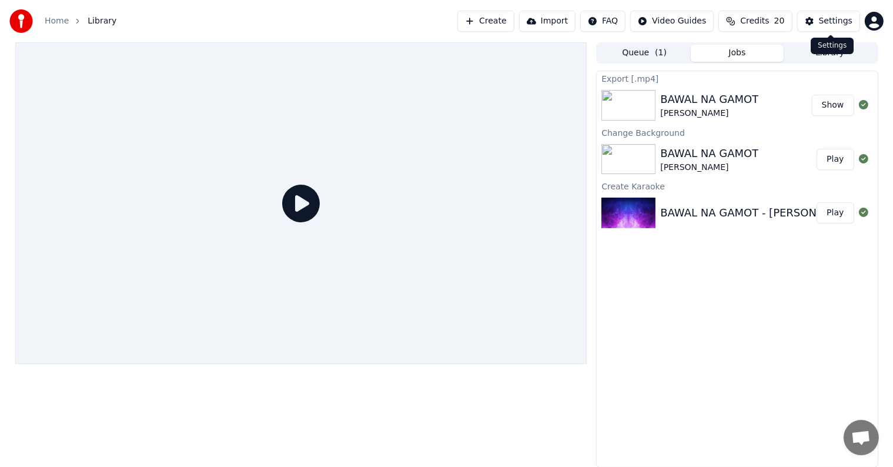
click at [831, 17] on div "Settings" at bounding box center [836, 21] width 34 height 12
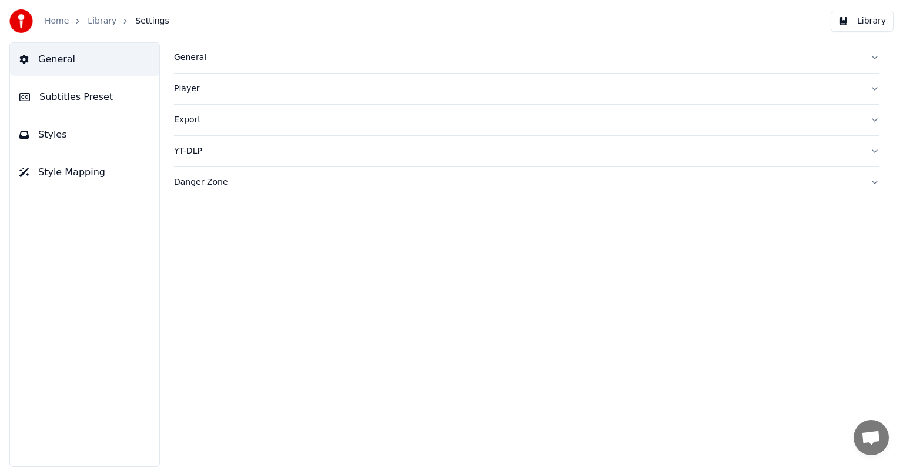
click at [189, 150] on div "YT-DLP" at bounding box center [517, 151] width 687 height 12
click at [188, 183] on div "Danger Zone" at bounding box center [517, 182] width 687 height 12
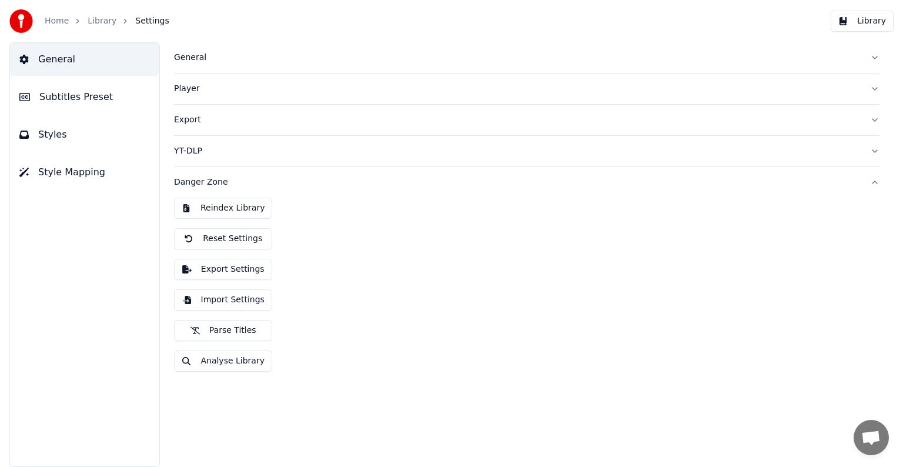
click at [220, 268] on button "Export Settings" at bounding box center [223, 269] width 98 height 21
click at [240, 271] on button "Export Settings" at bounding box center [223, 269] width 98 height 21
click at [232, 304] on button "Import Settings" at bounding box center [223, 299] width 98 height 21
click at [229, 210] on button "Reindex Library" at bounding box center [223, 208] width 98 height 21
click at [105, 21] on link "Library" at bounding box center [102, 21] width 29 height 12
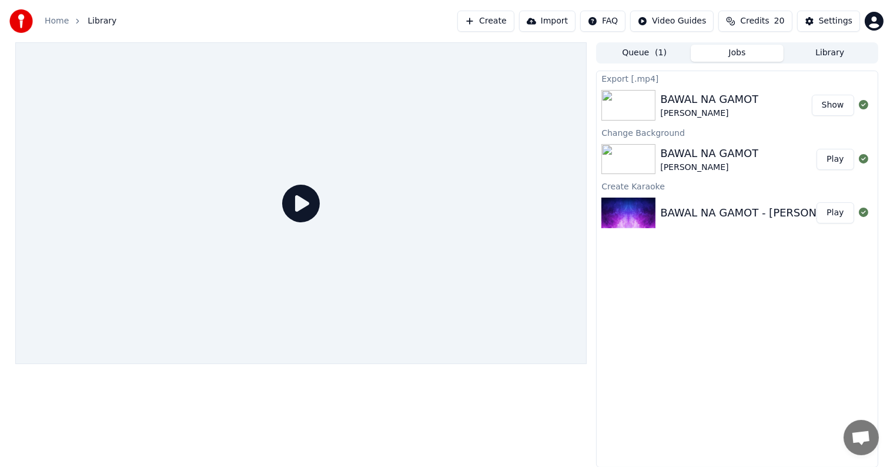
click at [845, 52] on button "Library" at bounding box center [830, 53] width 93 height 17
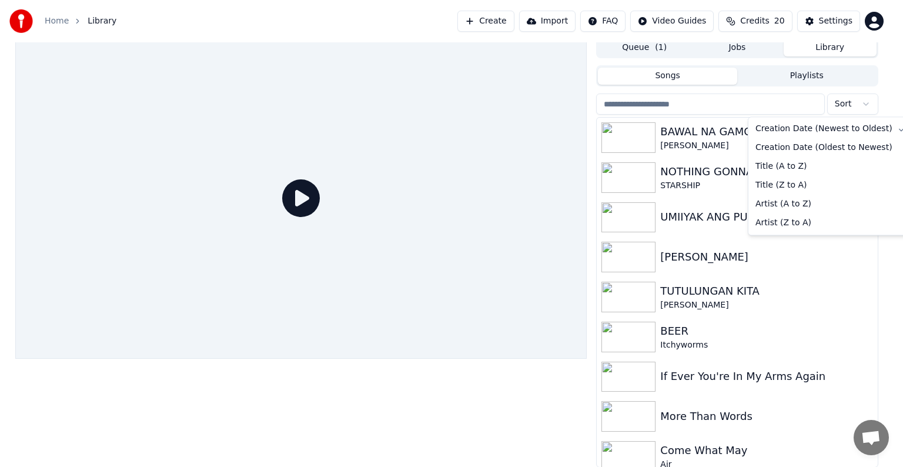
click at [866, 104] on html "Home Library Create Import FAQ Video Guides Credits 20 Settings Queue ( 1 ) Job…" at bounding box center [451, 228] width 903 height 467
drag, startPoint x: 799, startPoint y: 170, endPoint x: 423, endPoint y: 258, distance: 385.4
click at [423, 258] on html "Home Library Create Import FAQ Video Guides Credits 20 Settings Queue ( 1 ) Job…" at bounding box center [451, 228] width 903 height 467
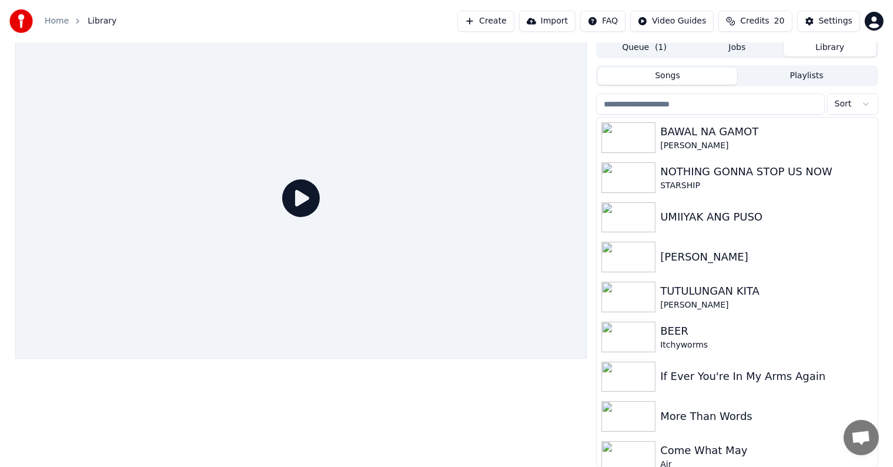
click at [507, 218] on html "Home Library Create Import FAQ Video Guides Credits 20 Settings Queue ( 1 ) Job…" at bounding box center [446, 228] width 893 height 467
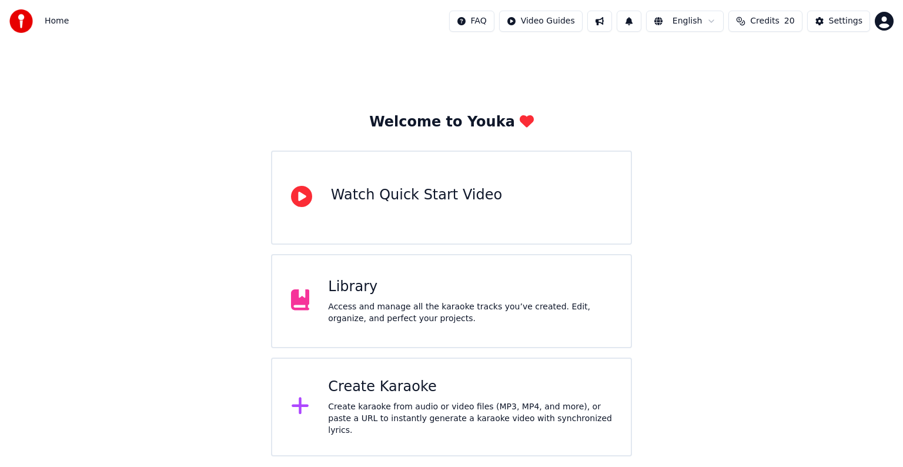
click at [419, 301] on div "Access and manage all the karaoke tracks you’ve created. Edit, organize, and pe…" at bounding box center [470, 313] width 284 height 24
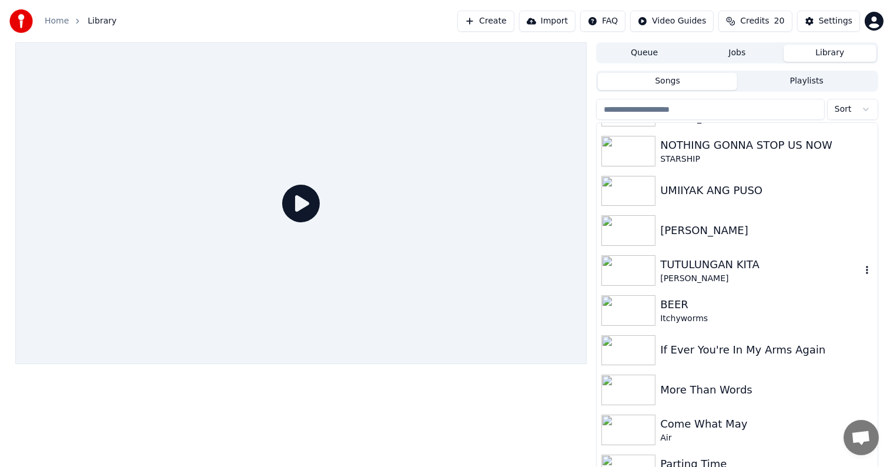
scroll to position [49, 0]
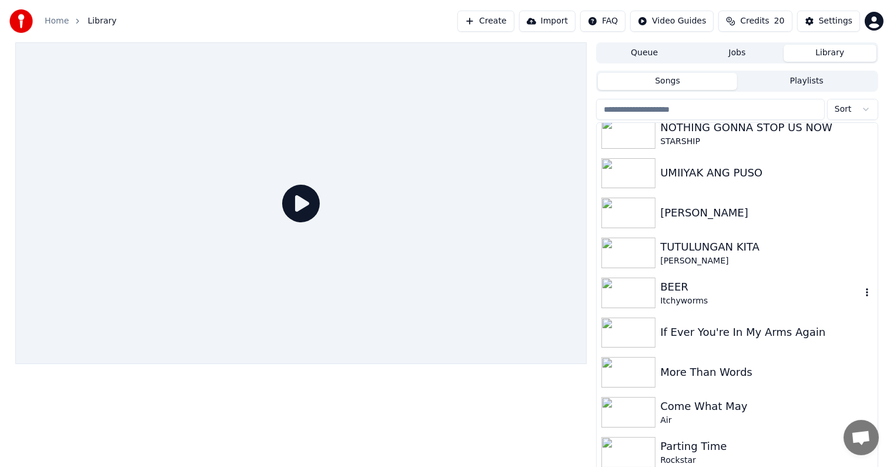
click at [662, 289] on div "BEER" at bounding box center [761, 287] width 201 height 16
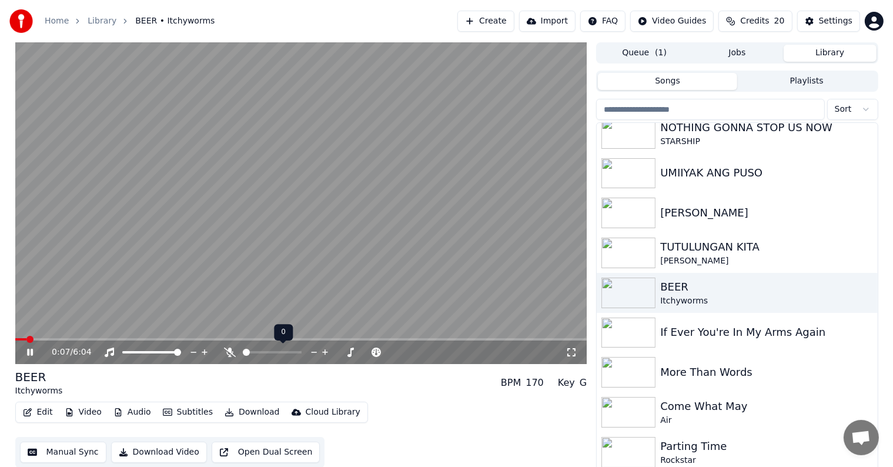
click at [270, 355] on div at bounding box center [283, 352] width 95 height 12
click at [269, 353] on span at bounding box center [272, 352] width 59 height 2
click at [283, 351] on span at bounding box center [272, 352] width 59 height 2
click at [278, 352] on span at bounding box center [281, 352] width 7 height 7
click at [275, 352] on span at bounding box center [263, 352] width 40 height 2
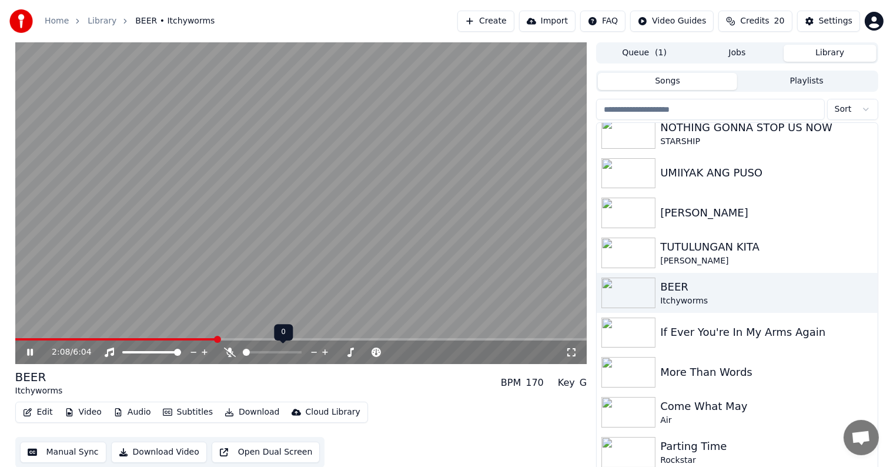
click at [243, 356] on span at bounding box center [246, 352] width 7 height 7
click at [266, 355] on span at bounding box center [267, 352] width 7 height 7
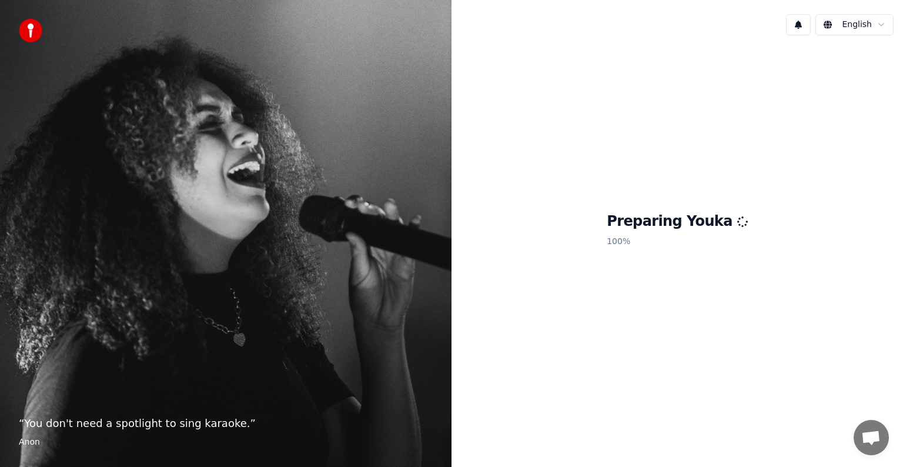
scroll to position [41, 0]
